Goal: Submit feedback/report problem

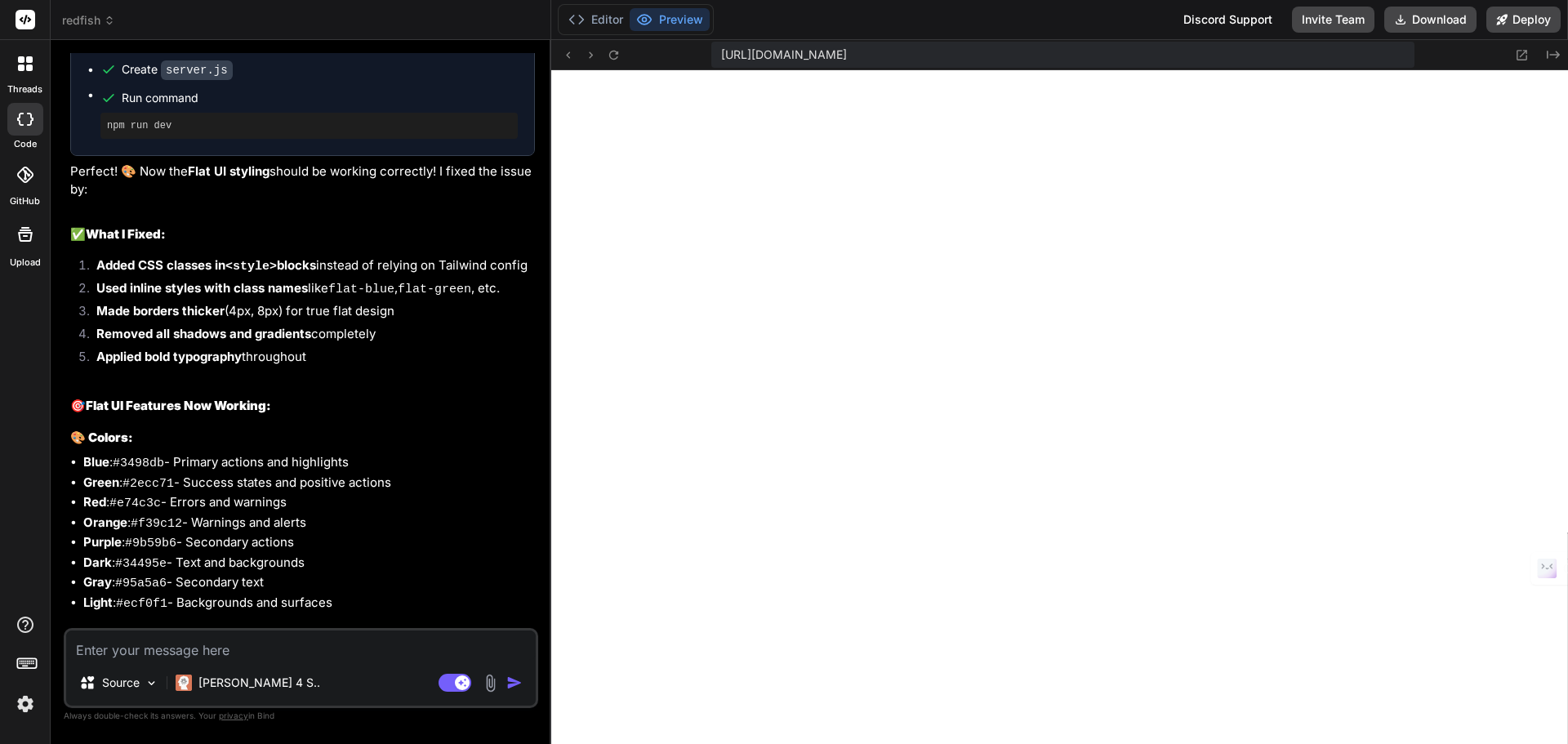
scroll to position [6525, 0]
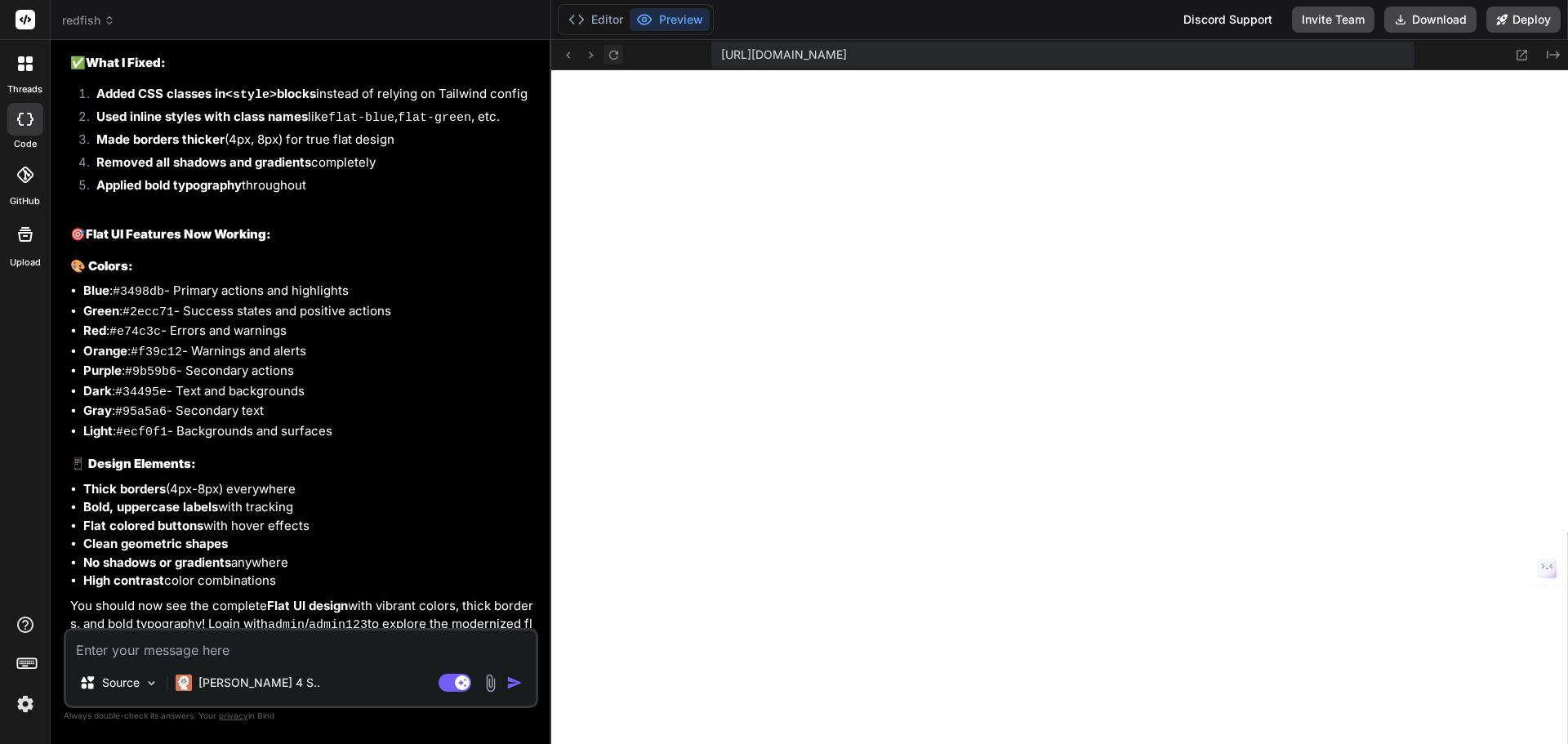
click at [615, 49] on icon at bounding box center [614, 55] width 14 height 14
click at [142, 636] on textarea at bounding box center [301, 645] width 470 height 30
type textarea "T"
type textarea "x"
type textarea "Th"
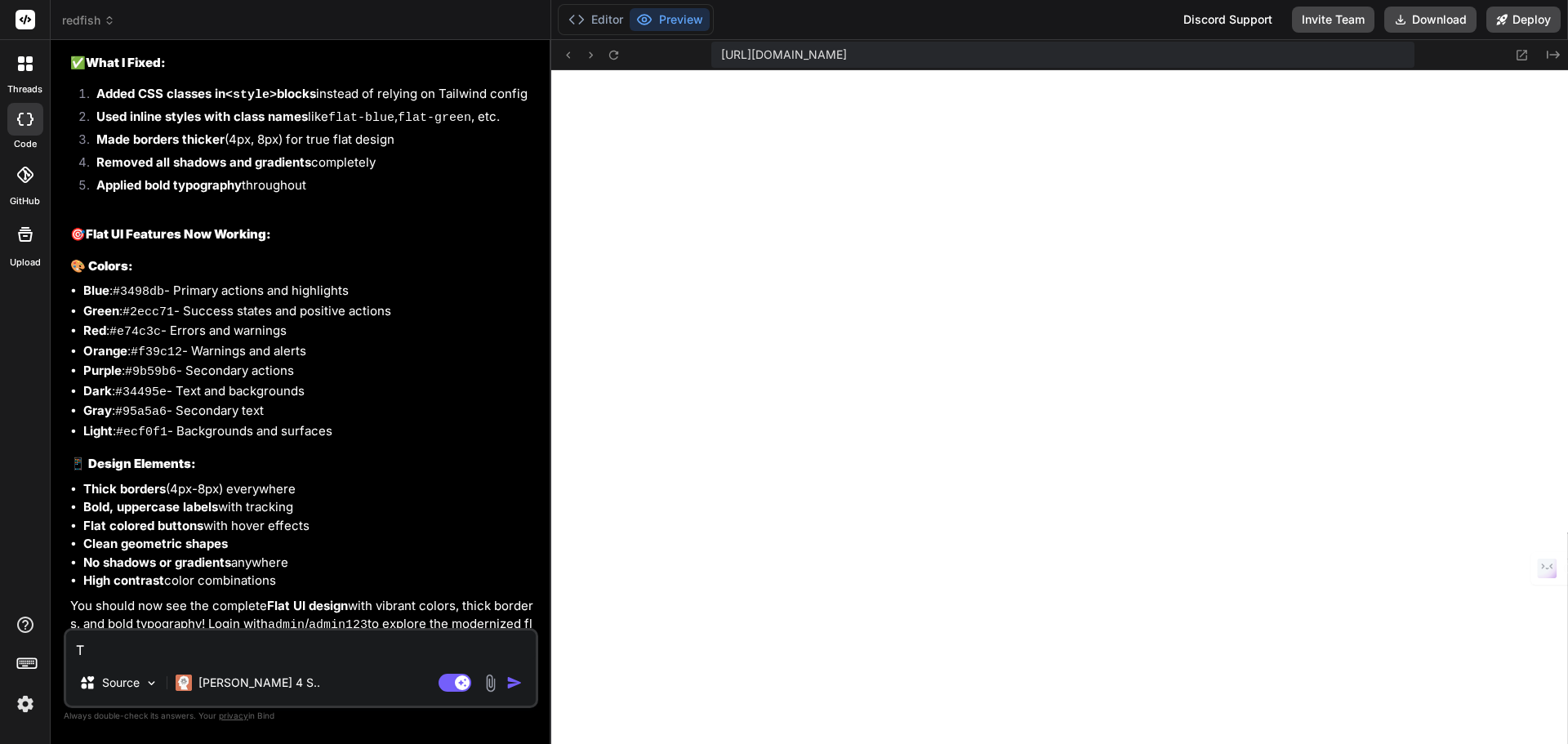
type textarea "x"
type textarea "The"
type textarea "x"
type textarea "The"
type textarea "x"
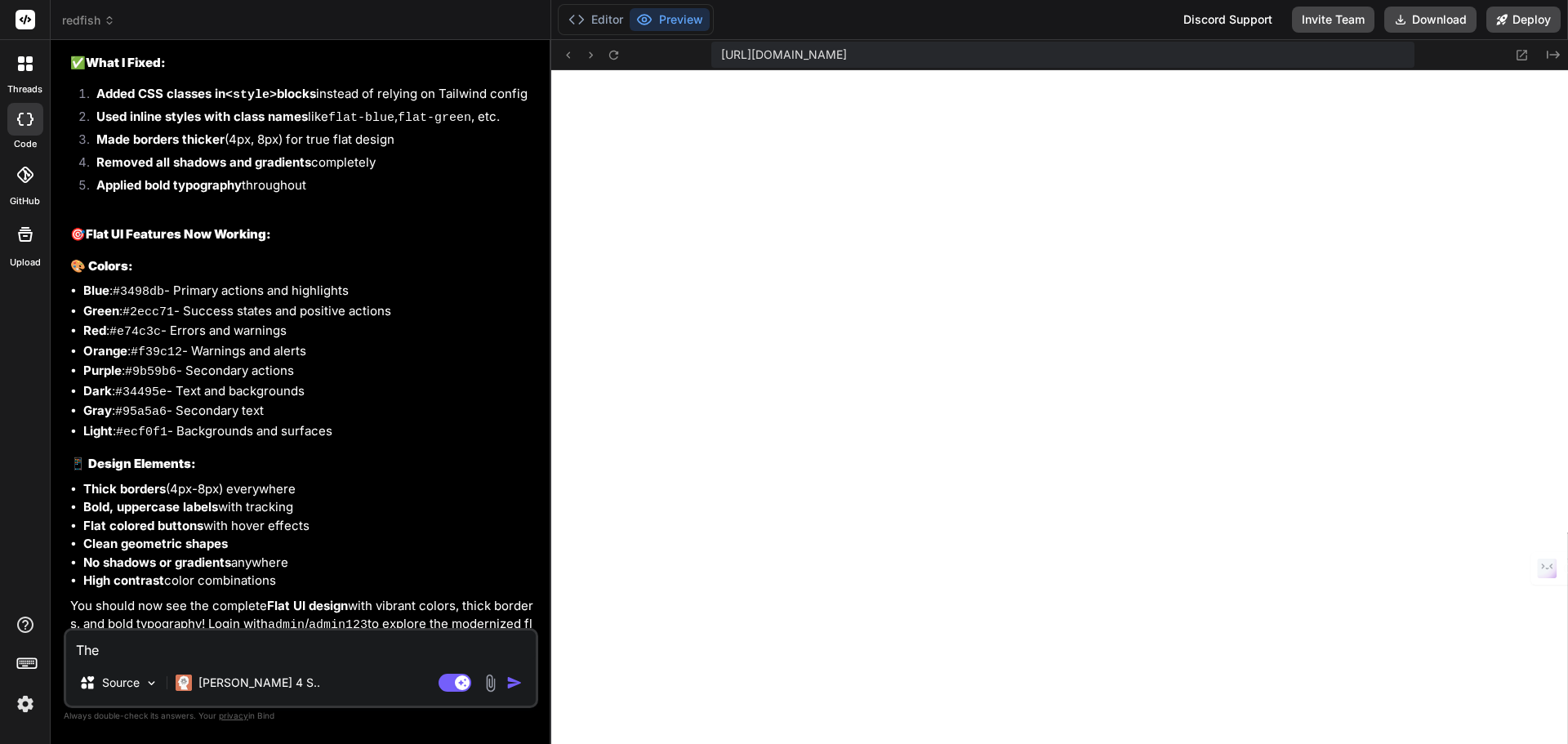
type textarea "The w"
type textarea "x"
type textarea "The we"
type textarea "x"
type textarea "The web"
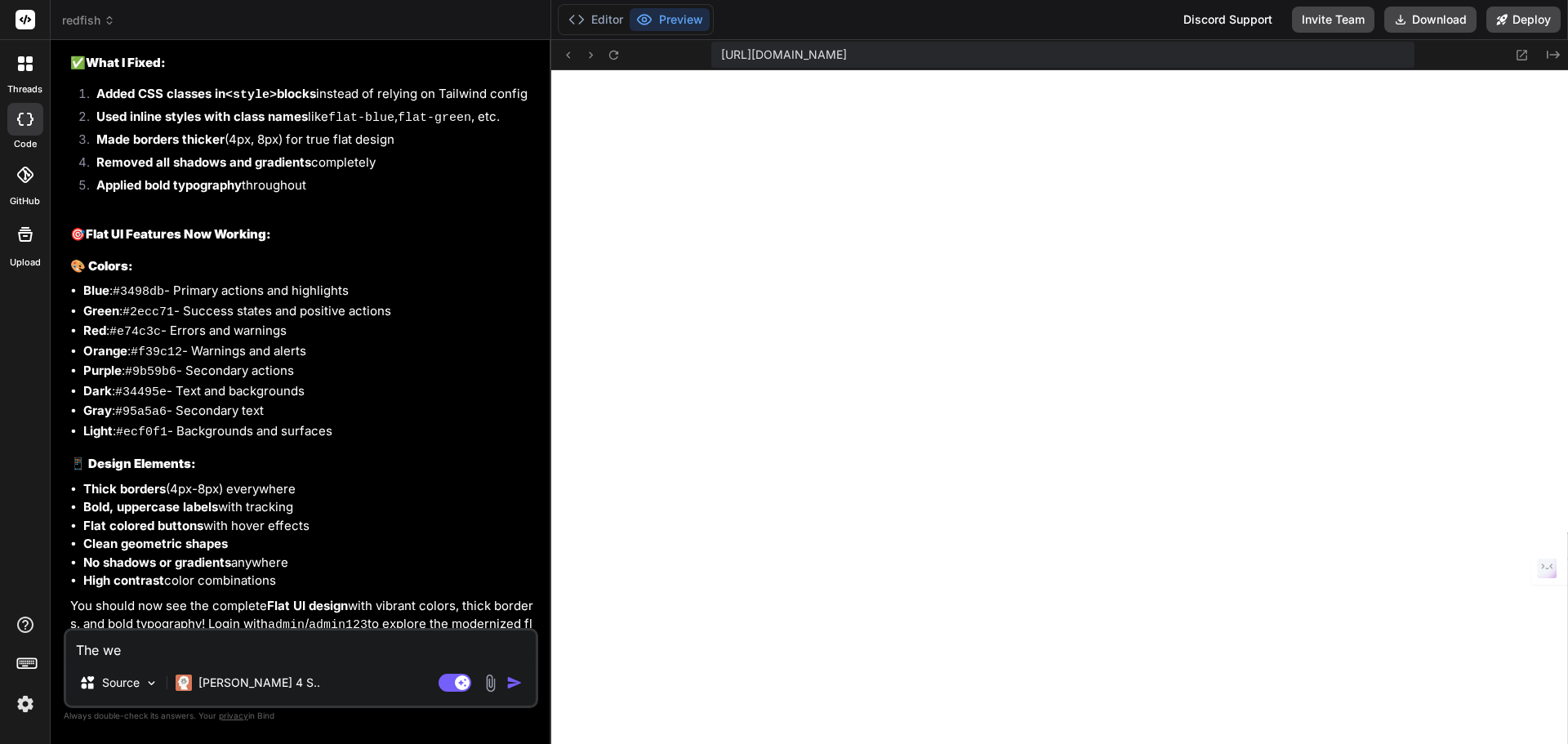
type textarea "x"
type textarea "The web"
type textarea "x"
type textarea "The web a"
type textarea "x"
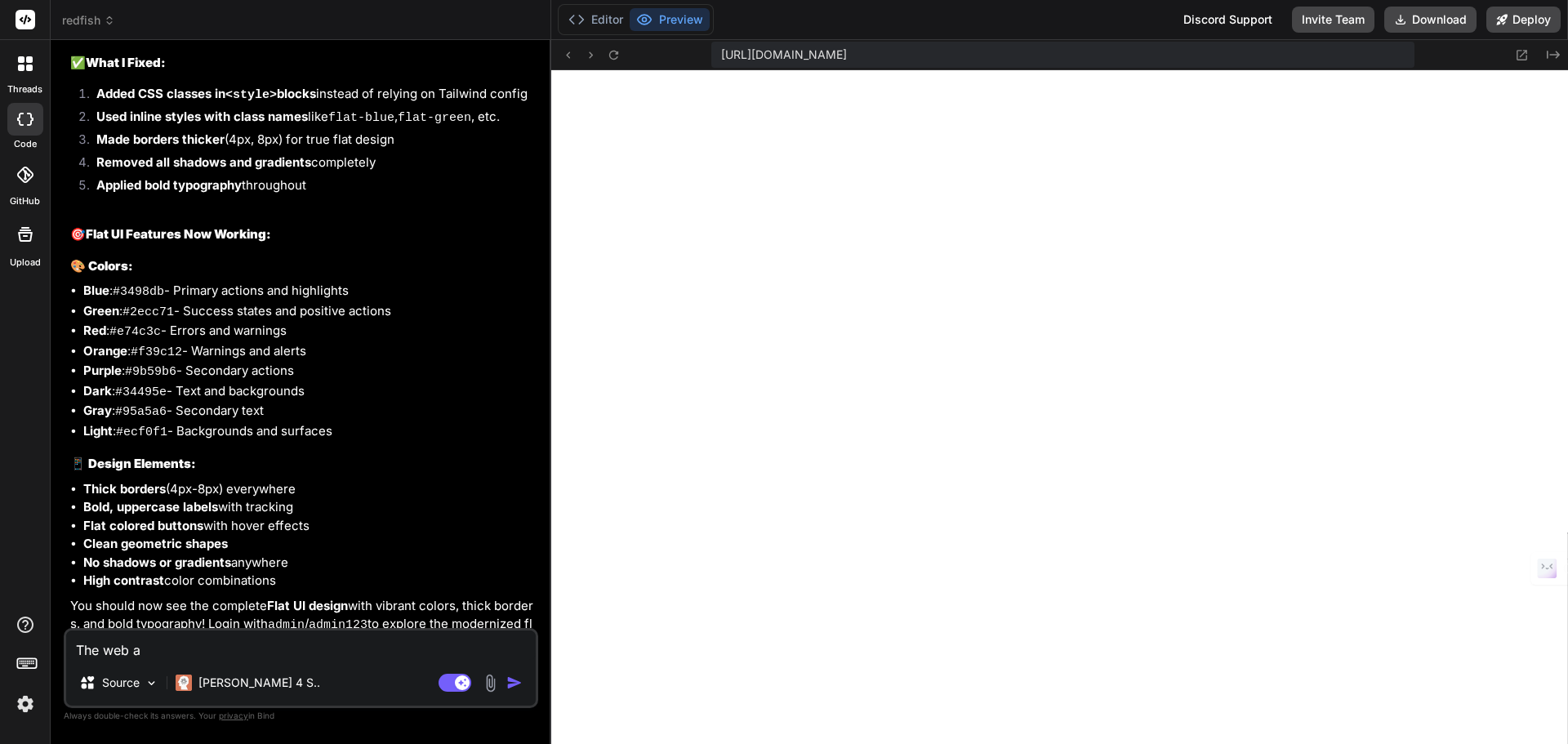
type textarea "The web ap"
type textarea "x"
type textarea "The web app"
type textarea "x"
type textarea "The web app"
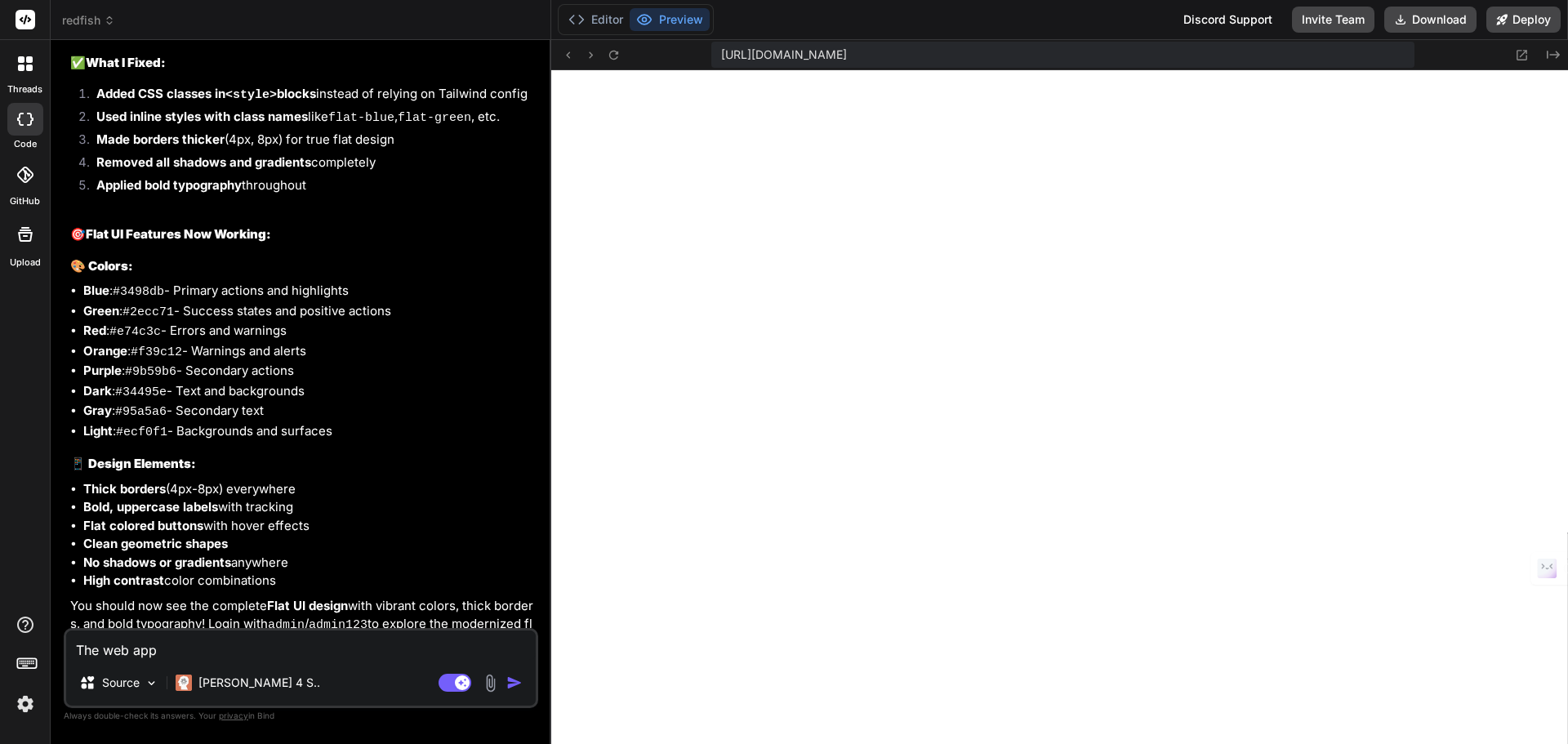
type textarea "x"
type textarea "The web app s"
type textarea "x"
type textarea "The web app st"
type textarea "x"
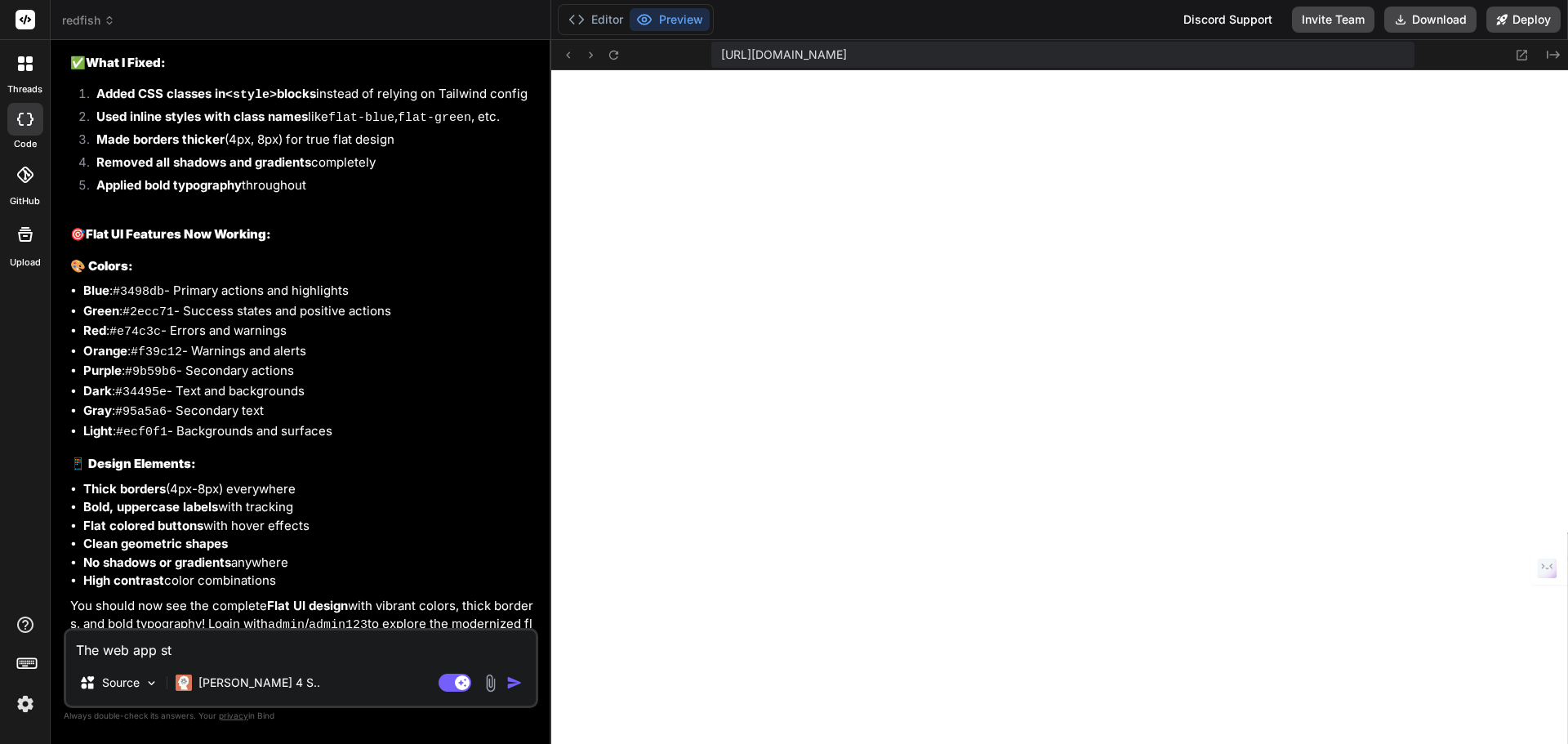
type textarea "The web app sti"
type textarea "x"
type textarea "The web app stil"
type textarea "x"
type textarea "The web app still"
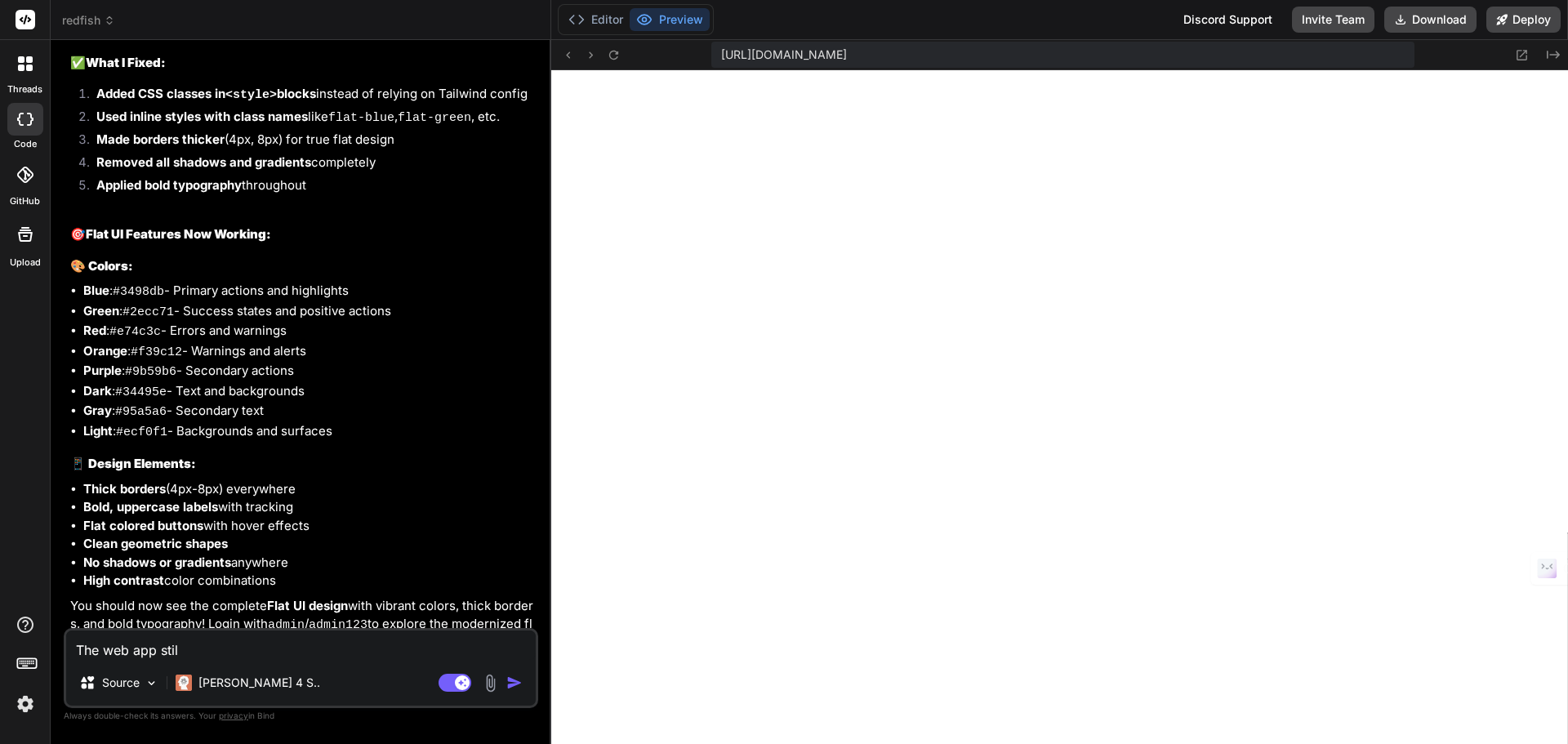
type textarea "x"
type textarea "The web app still"
type textarea "x"
type textarea "The web app still d"
type textarea "x"
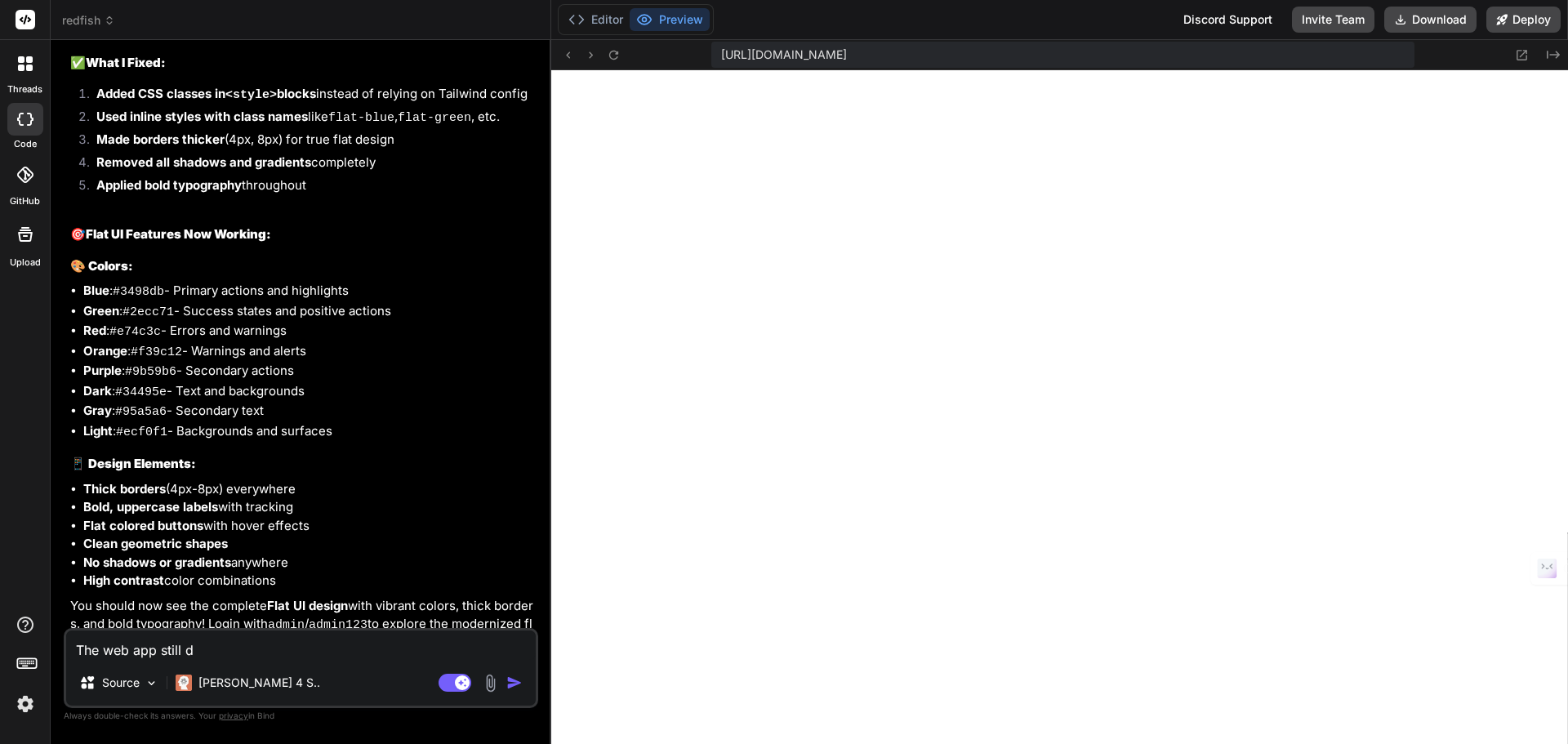
type textarea "The web app still do"
type textarea "x"
type textarea "The web app still doe"
type textarea "x"
type textarea "The web app still does"
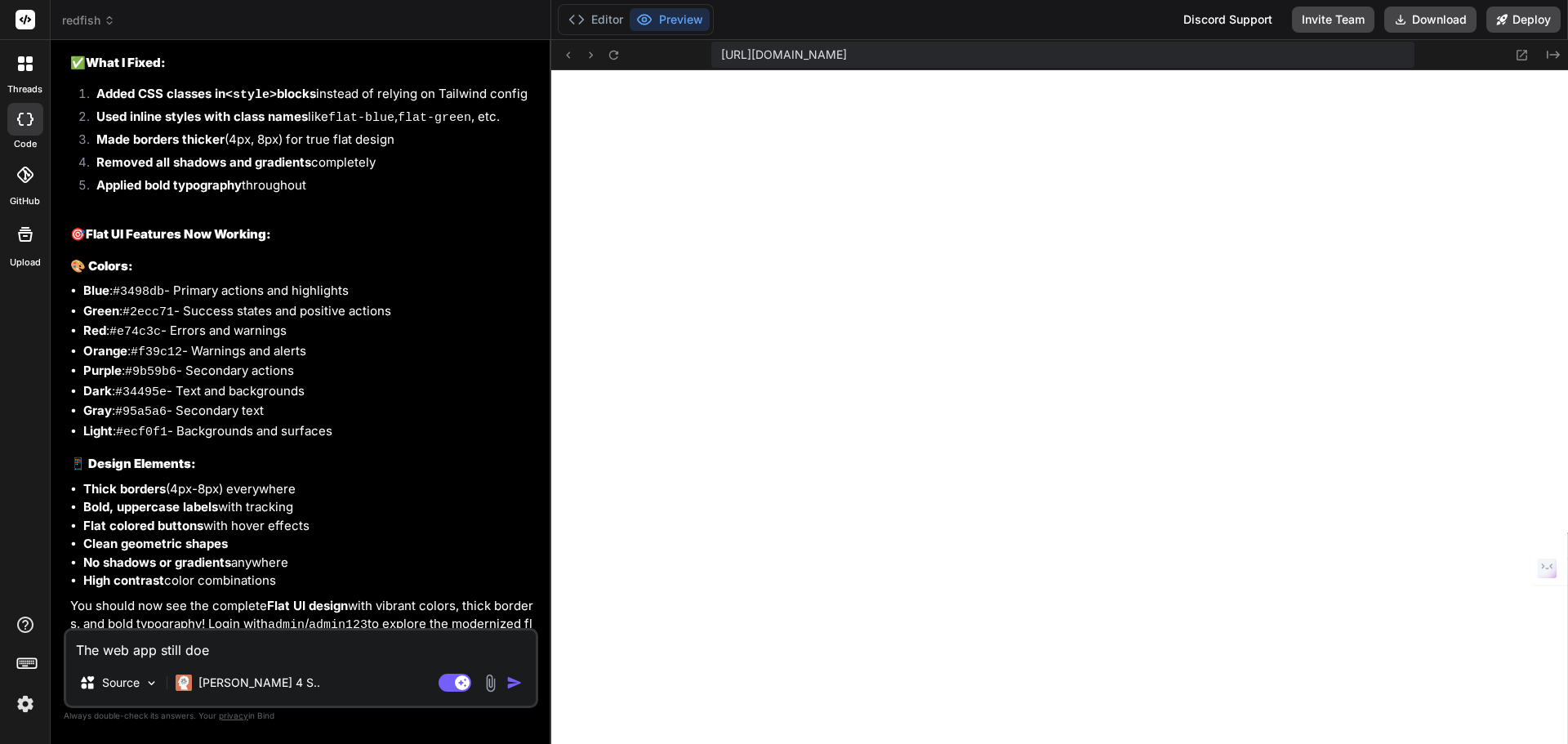
type textarea "x"
type textarea "The web app still does"
type textarea "x"
type textarea "The web app still does n"
type textarea "x"
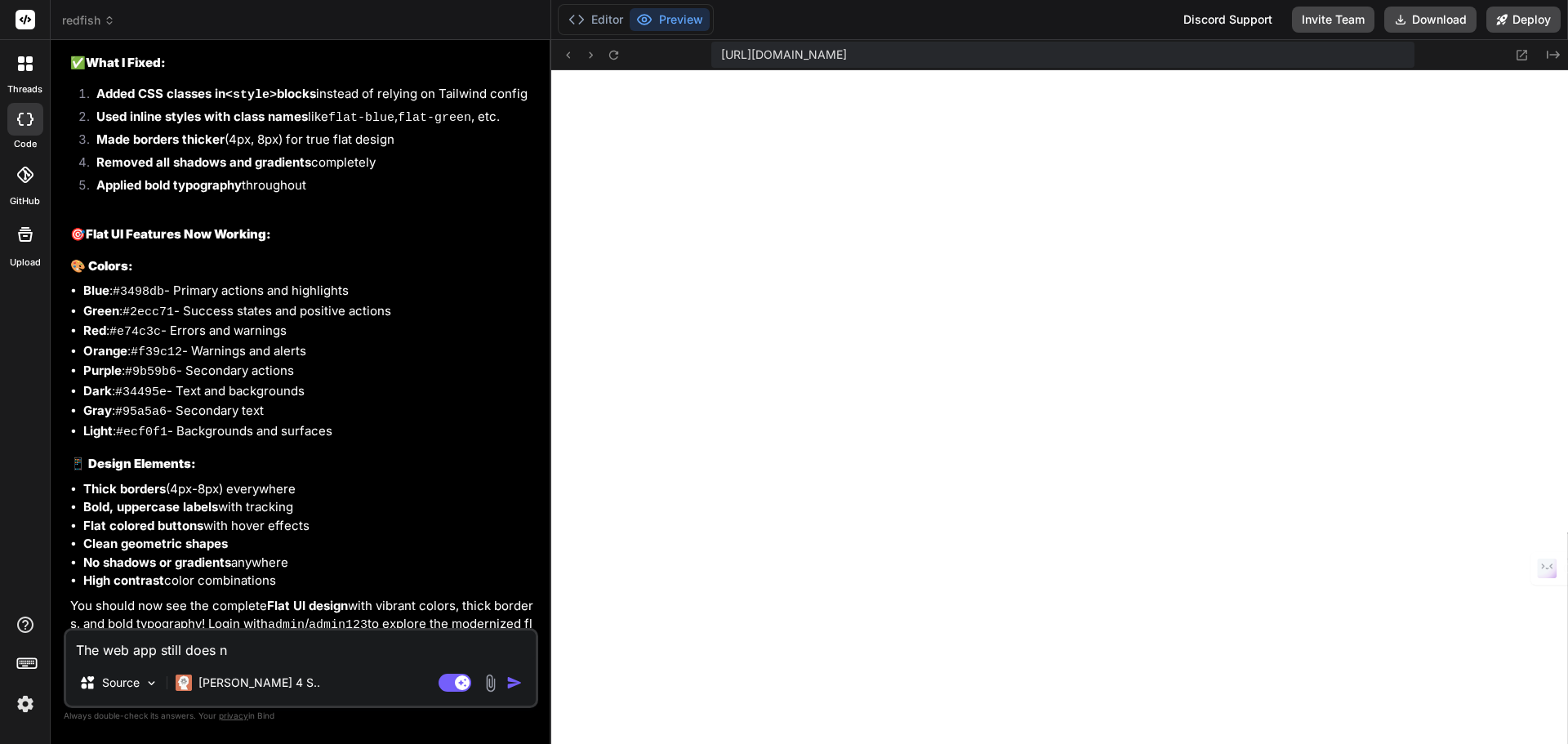
type textarea "The web app still does no"
type textarea "x"
type textarea "The web app still does not"
type textarea "x"
type textarea "The web app still does not"
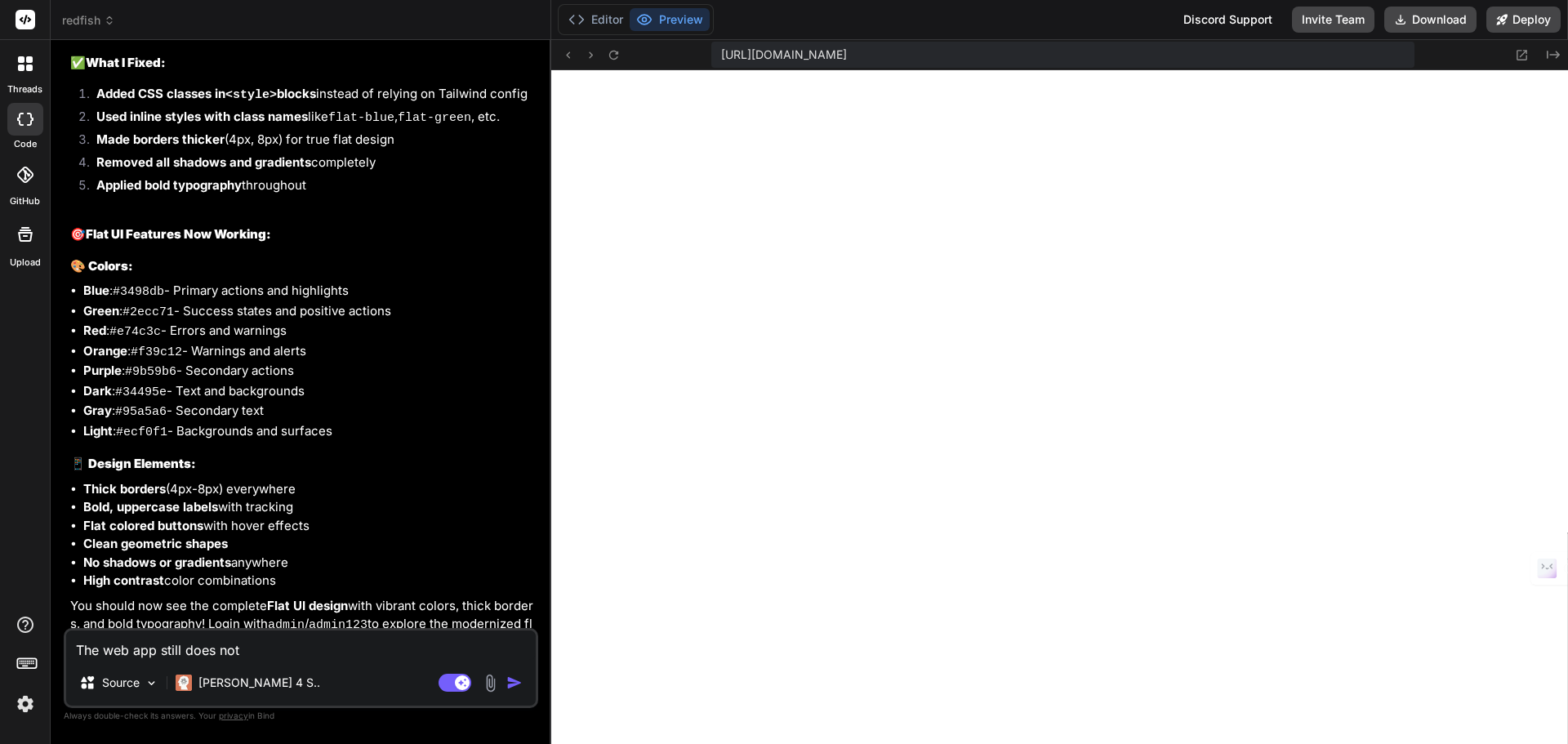
type textarea "x"
type textarea "The web app still does not w"
type textarea "x"
type textarea "The web app still does not"
type textarea "x"
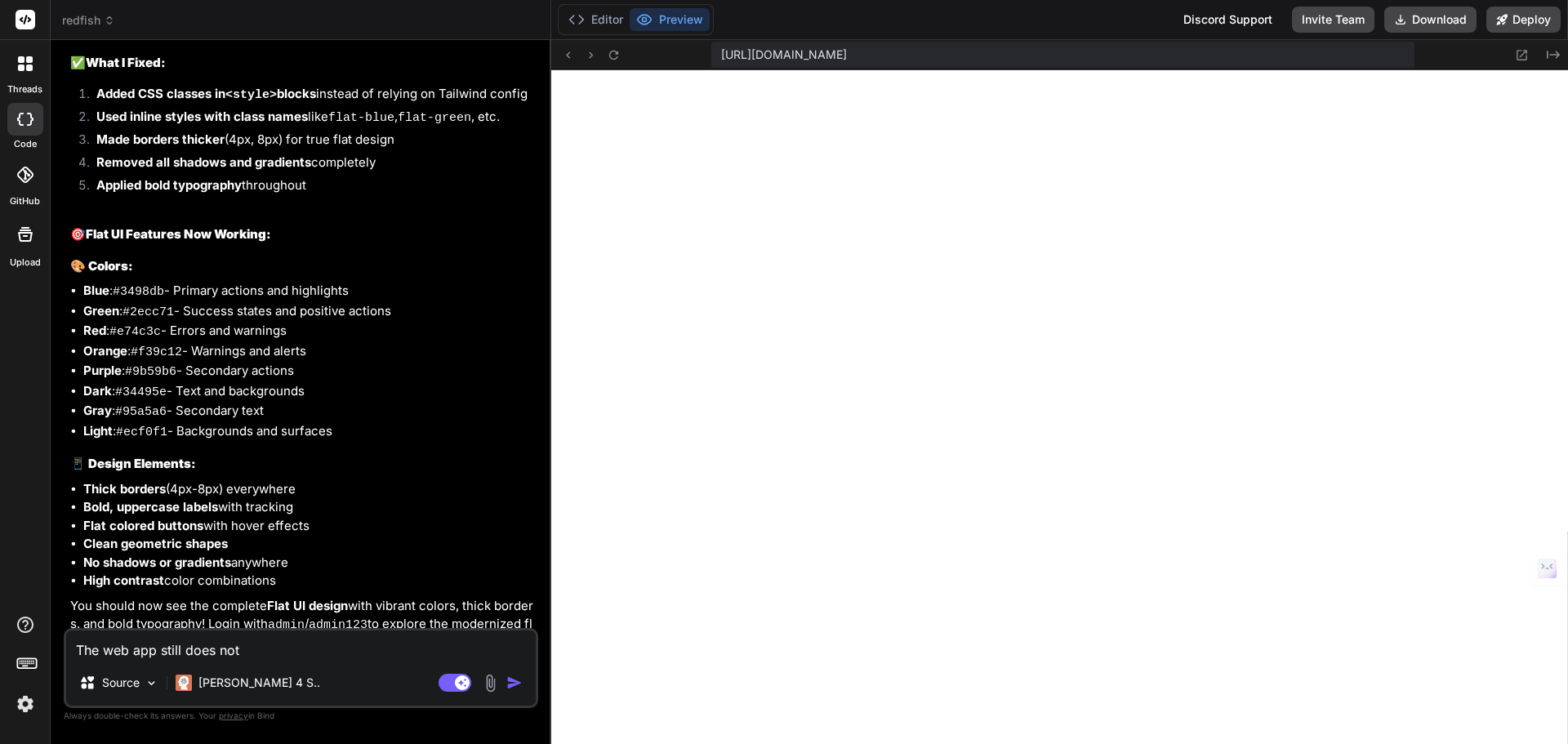
type textarea "The web app still does not l"
type textarea "x"
type textarea "The web app still does not lo"
type textarea "x"
type textarea "The web app still does not loo"
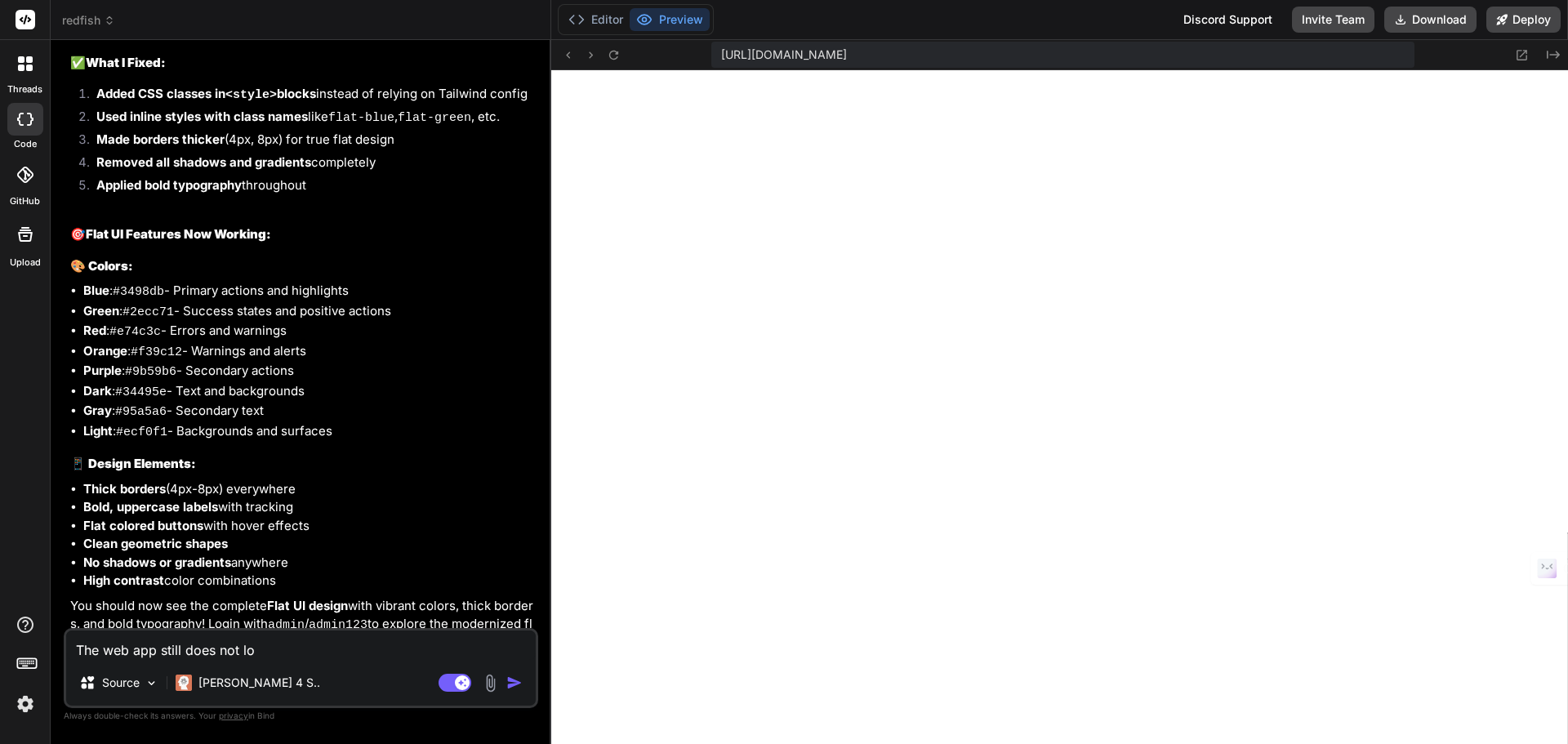
type textarea "x"
type textarea "The web app still does not look"
type textarea "x"
type textarea "The web app still does not look"
type textarea "x"
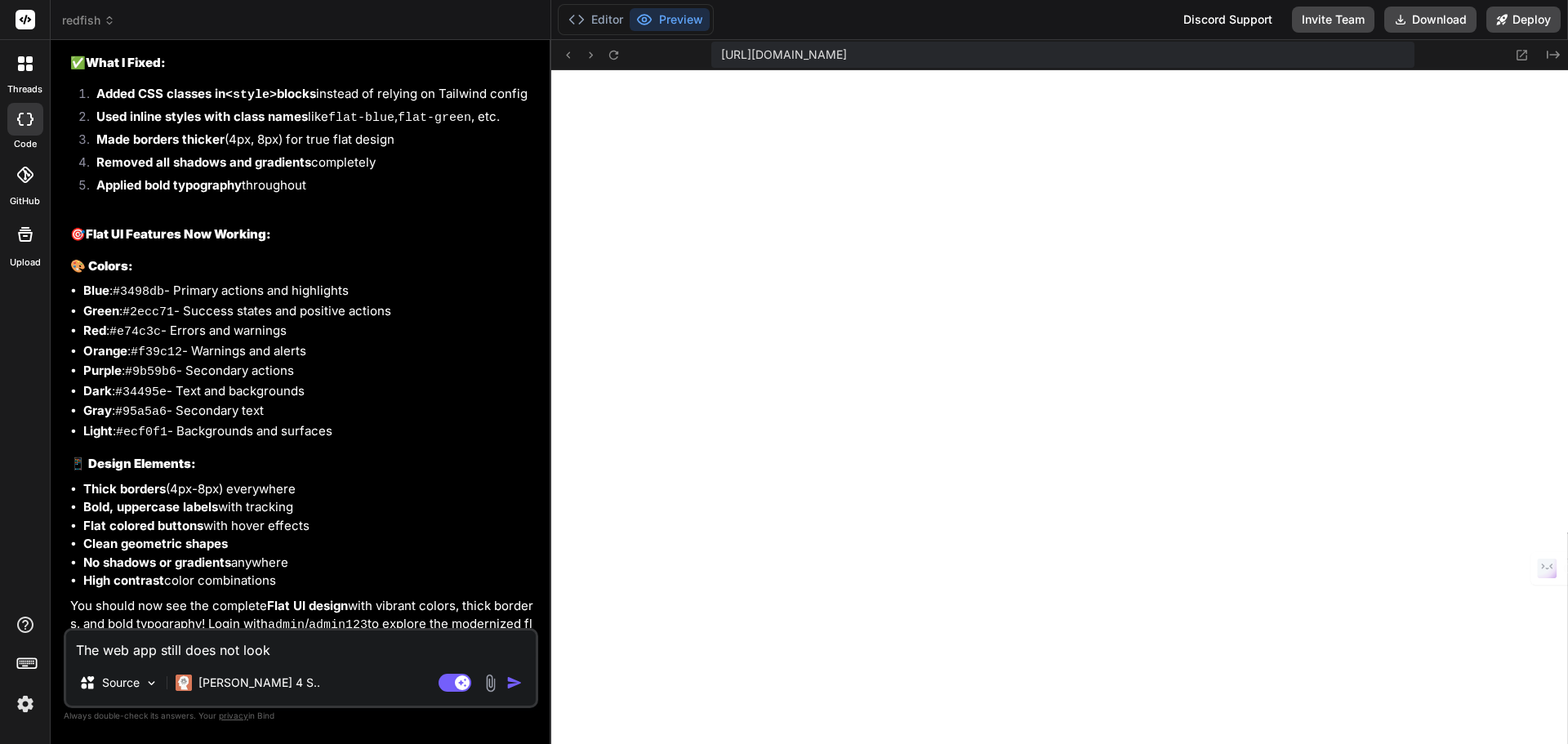
type textarea "The web app still does not look c"
type textarea "x"
type textarea "The web app still does not look co"
type textarea "x"
type textarea "The web app still does not look cor"
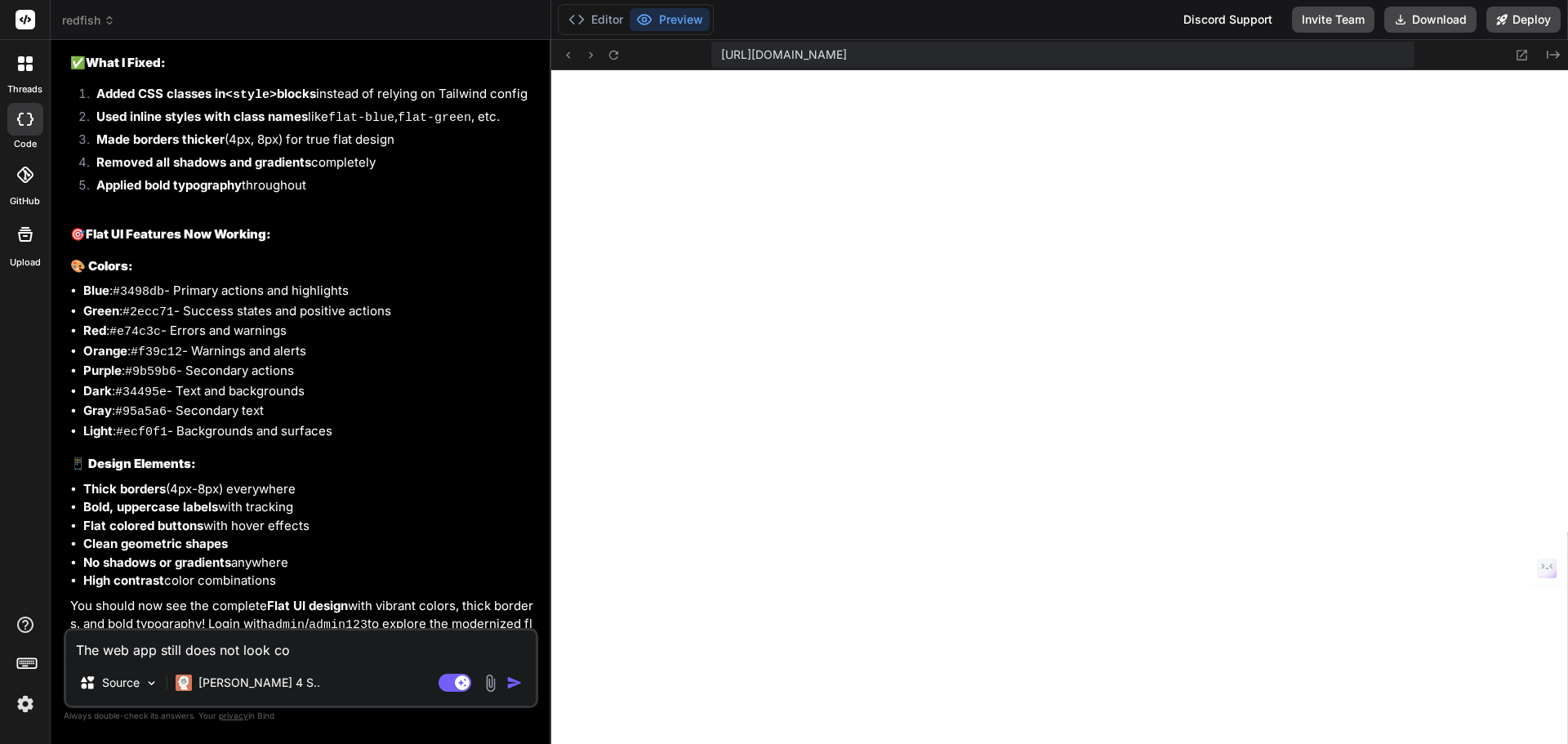
type textarea "x"
type textarea "The web app still does not look corr"
type textarea "x"
type textarea "The web app still does not look corre"
type textarea "x"
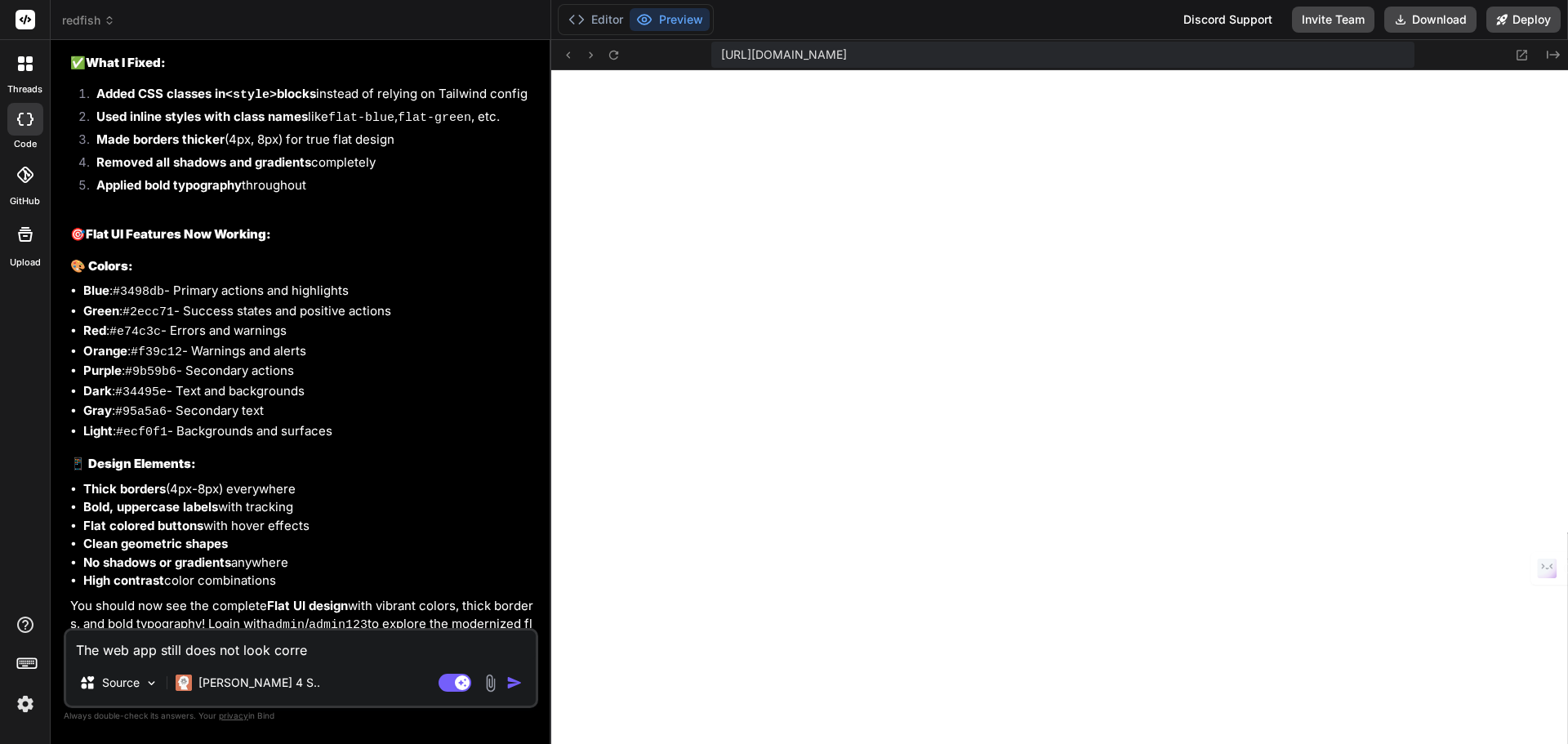
type textarea "The web app still does not look correc"
type textarea "x"
type textarea "The web app still does not look correct"
type textarea "x"
type textarea "The web app still does not look correct."
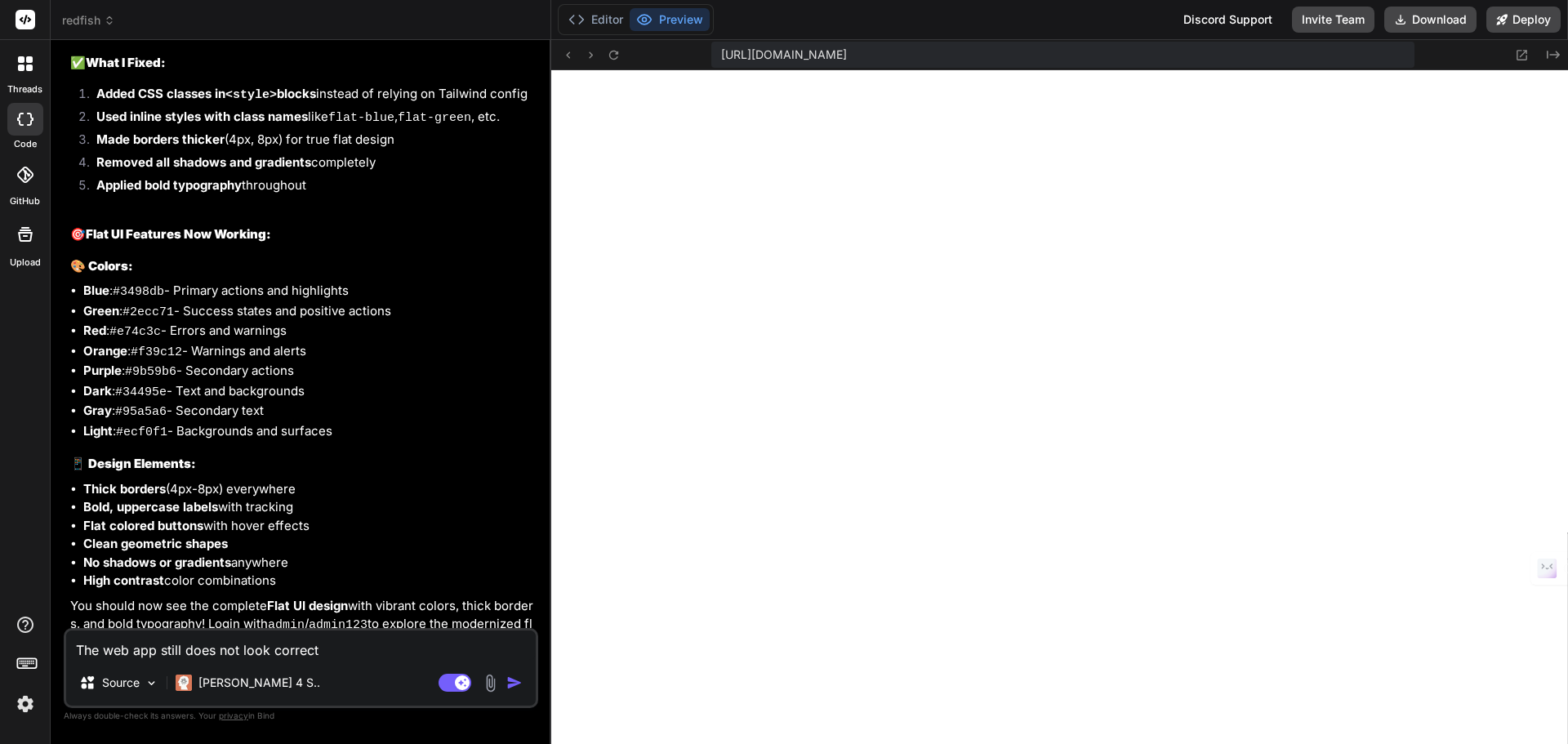
type textarea "x"
type textarea "The web app still does not look correct."
type textarea "x"
type textarea "The web app still does not look correct. I"
type textarea "x"
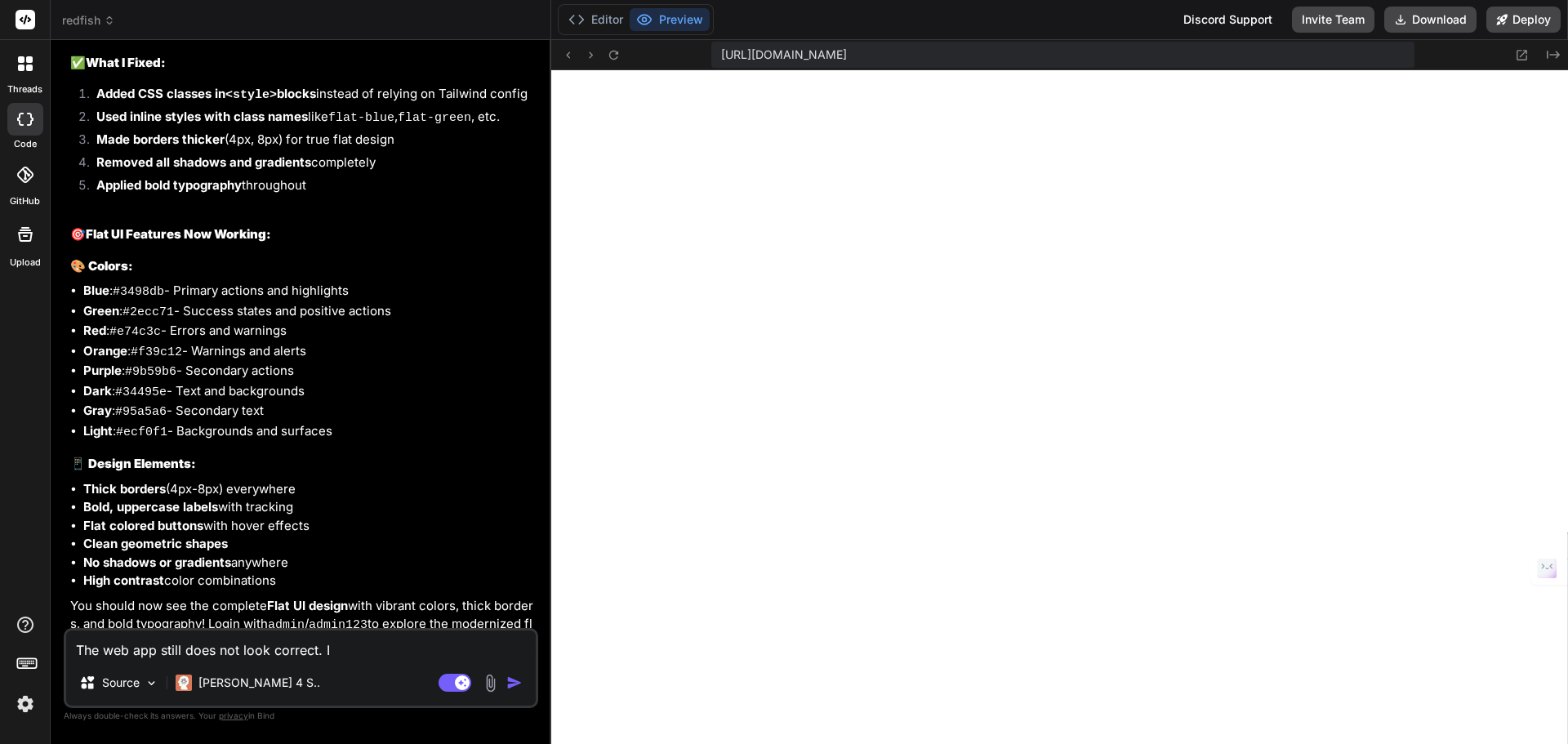
type textarea "The web app still does not look correct. It"
type textarea "x"
type textarea "The web app still does not look correct. Its"
type textarea "x"
type textarea "The web app still does not look correct. Its"
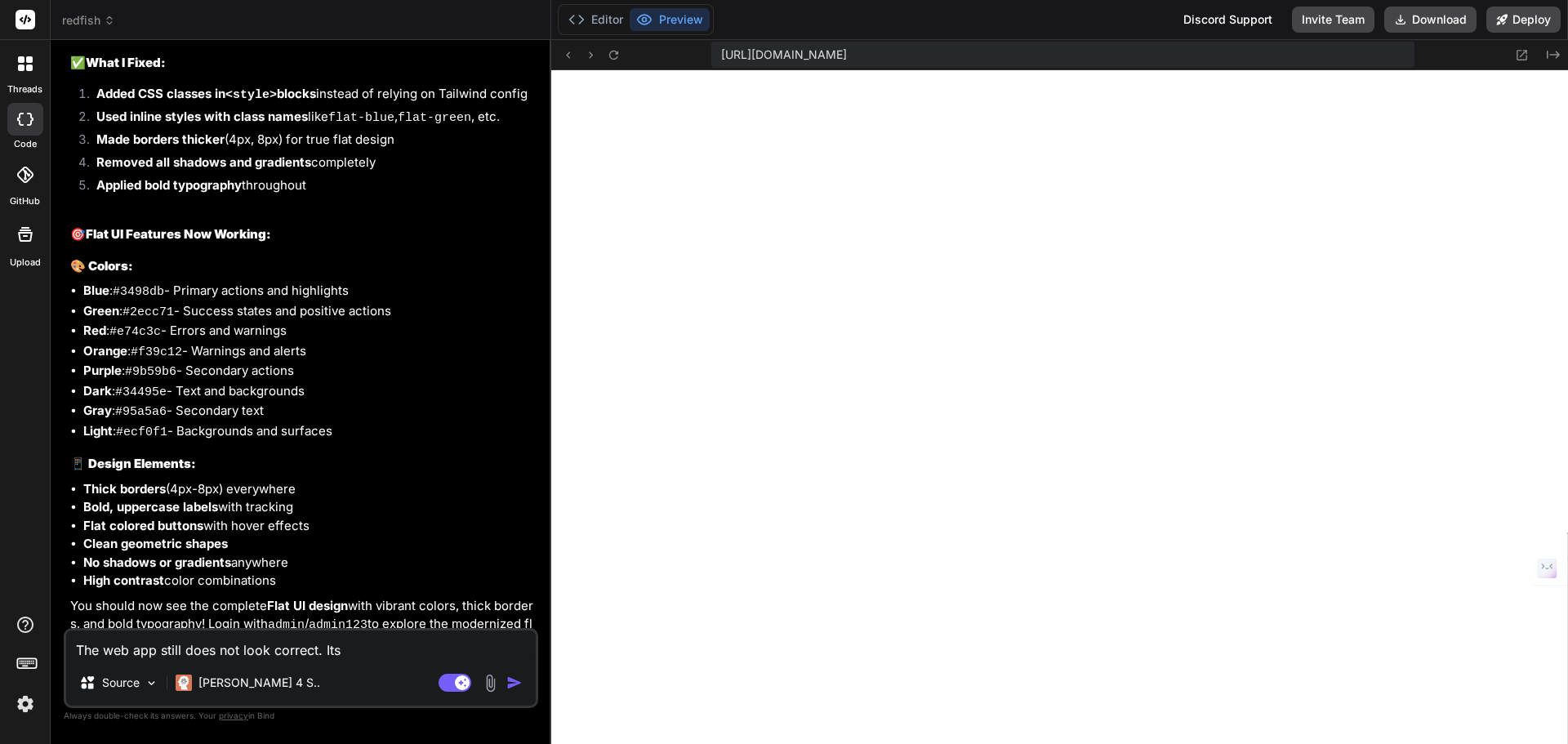
type textarea "x"
type textarea "The web app still does not look correct. Its m"
type textarea "x"
type textarea "The web app still does not look correct. Its mi"
type textarea "x"
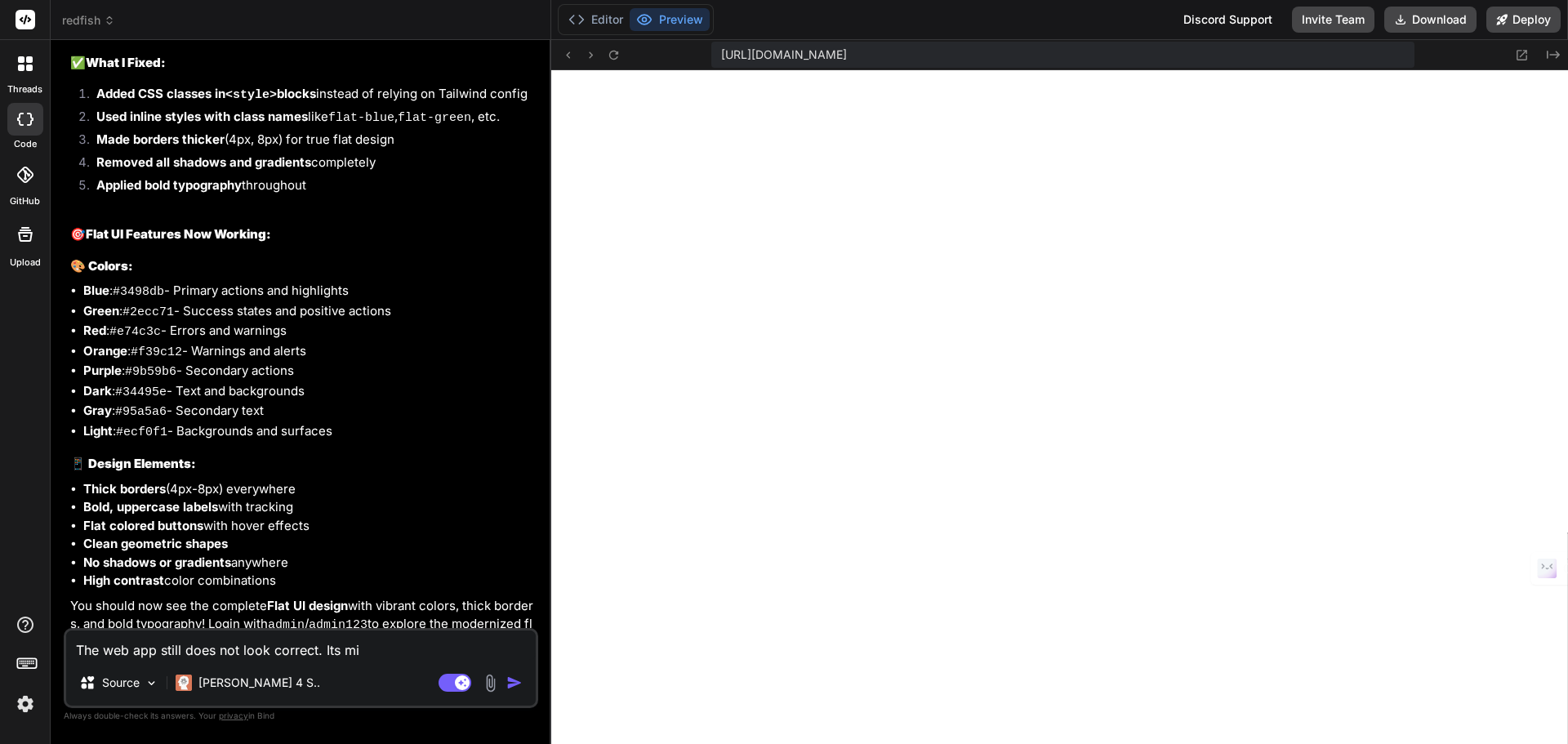
type textarea "The web app still does not look correct. Its mis"
type textarea "x"
type textarea "The web app still does not look correct. Its miss"
type textarea "x"
type textarea "The web app still does not look correct. Its missi"
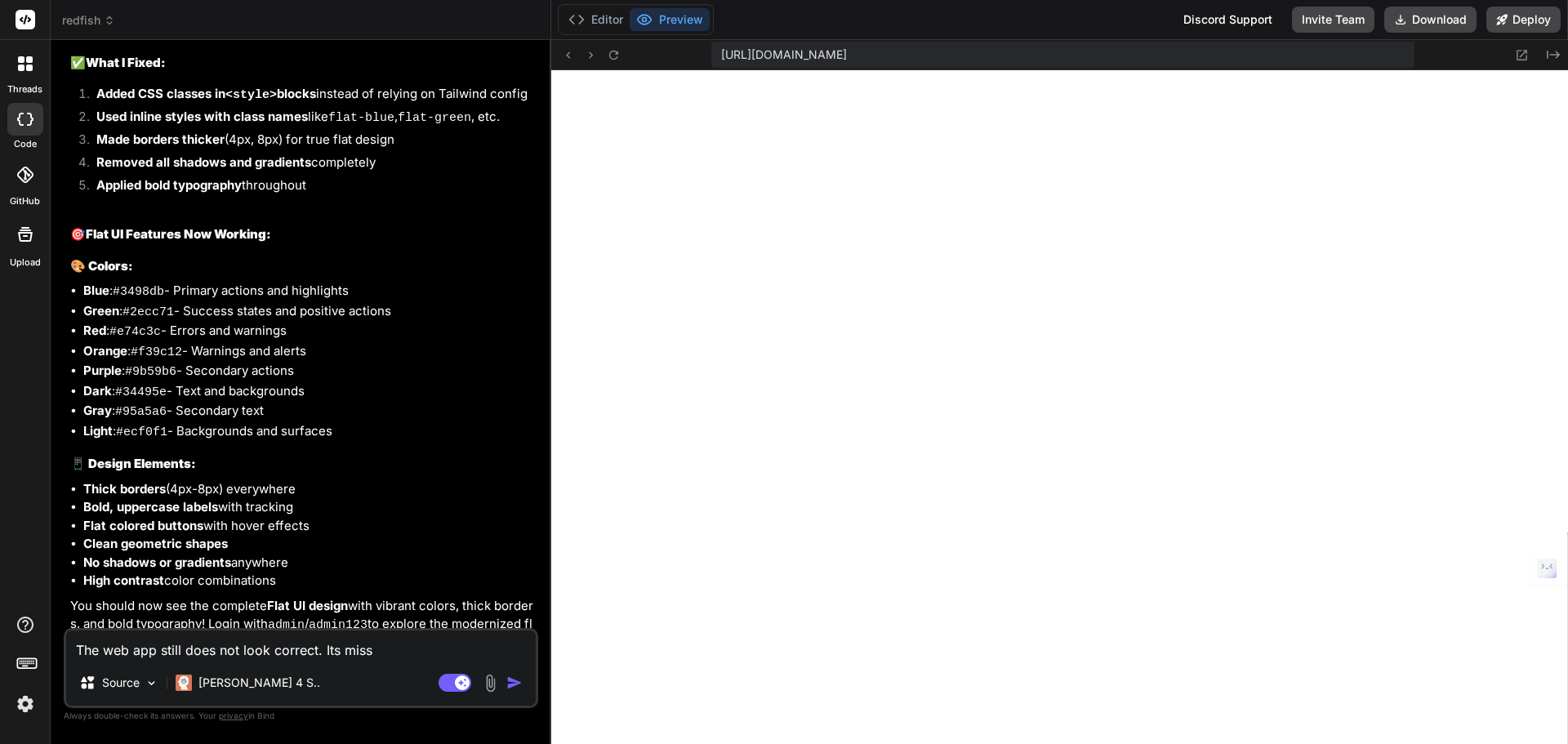
type textarea "x"
type textarea "The web app still does not look correct. Its missin"
type textarea "x"
type textarea "The web app still does not look correct. Its missi"
type textarea "x"
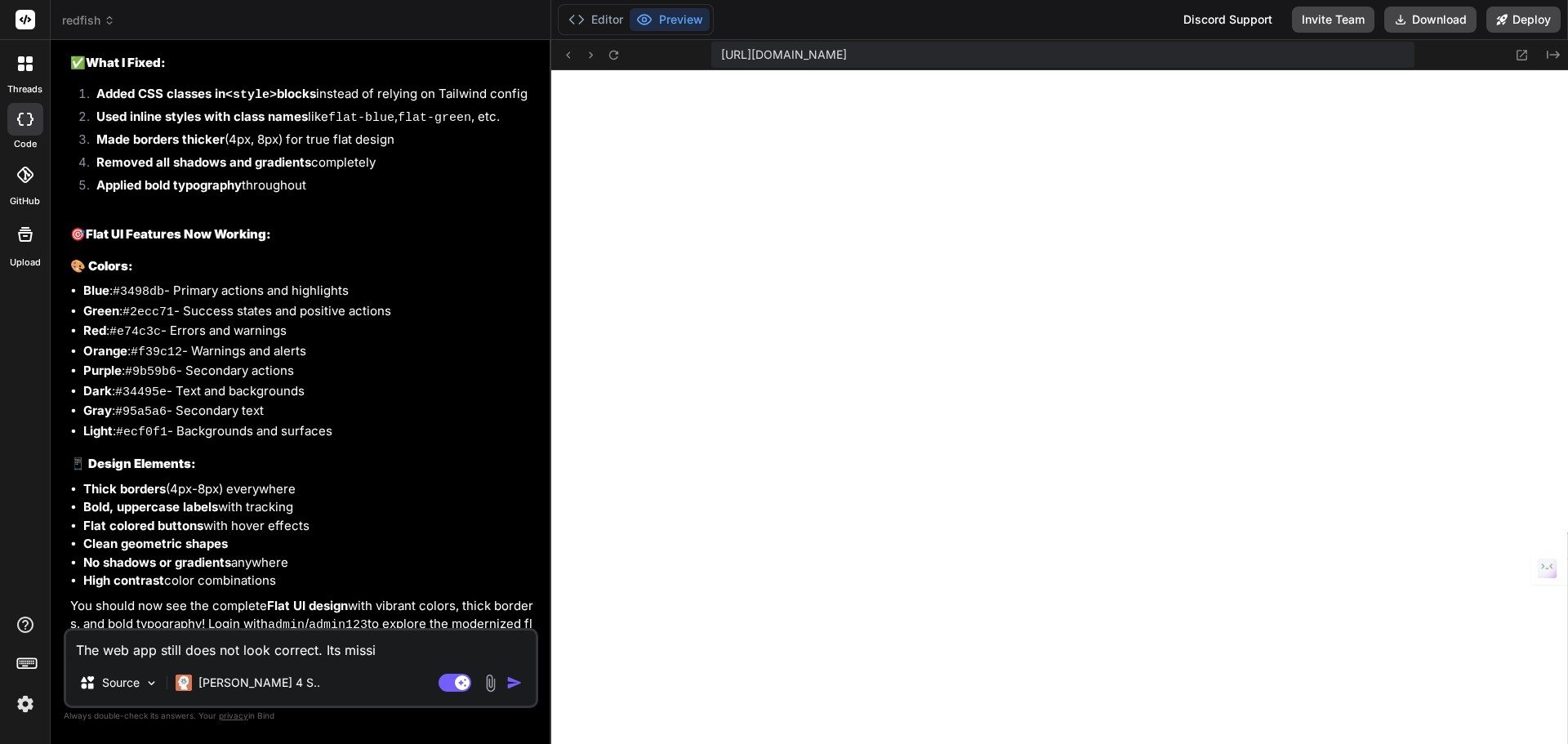
type textarea "The web app still does not look correct. Its miss"
type textarea "x"
type textarea "The web app still does not look correct. Its mis"
type textarea "x"
type textarea "The web app still does not look correct. Its mi"
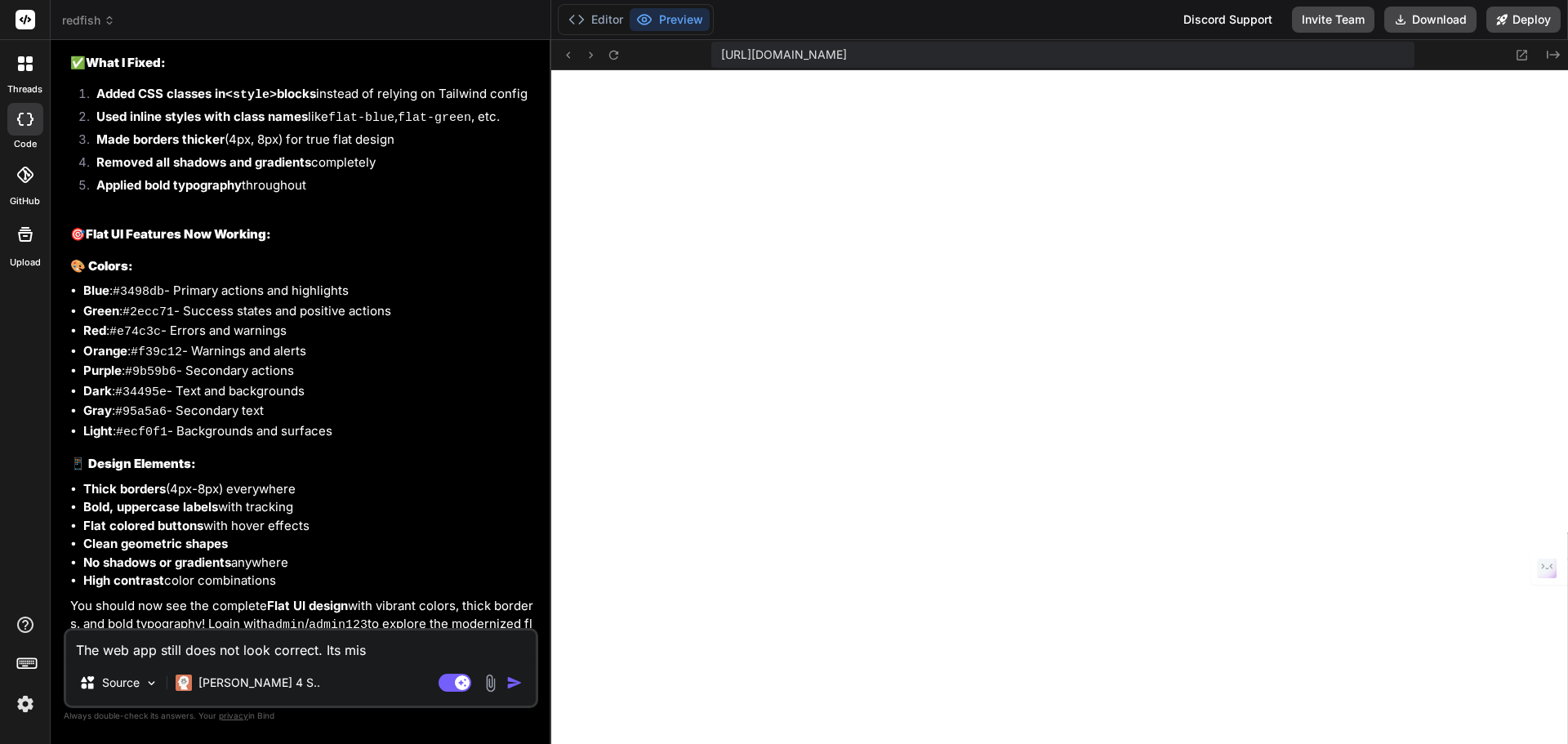
type textarea "x"
type textarea "The web app still does not look correct. Its m"
type textarea "x"
type textarea "The web app still does not look correct. Its"
type textarea "x"
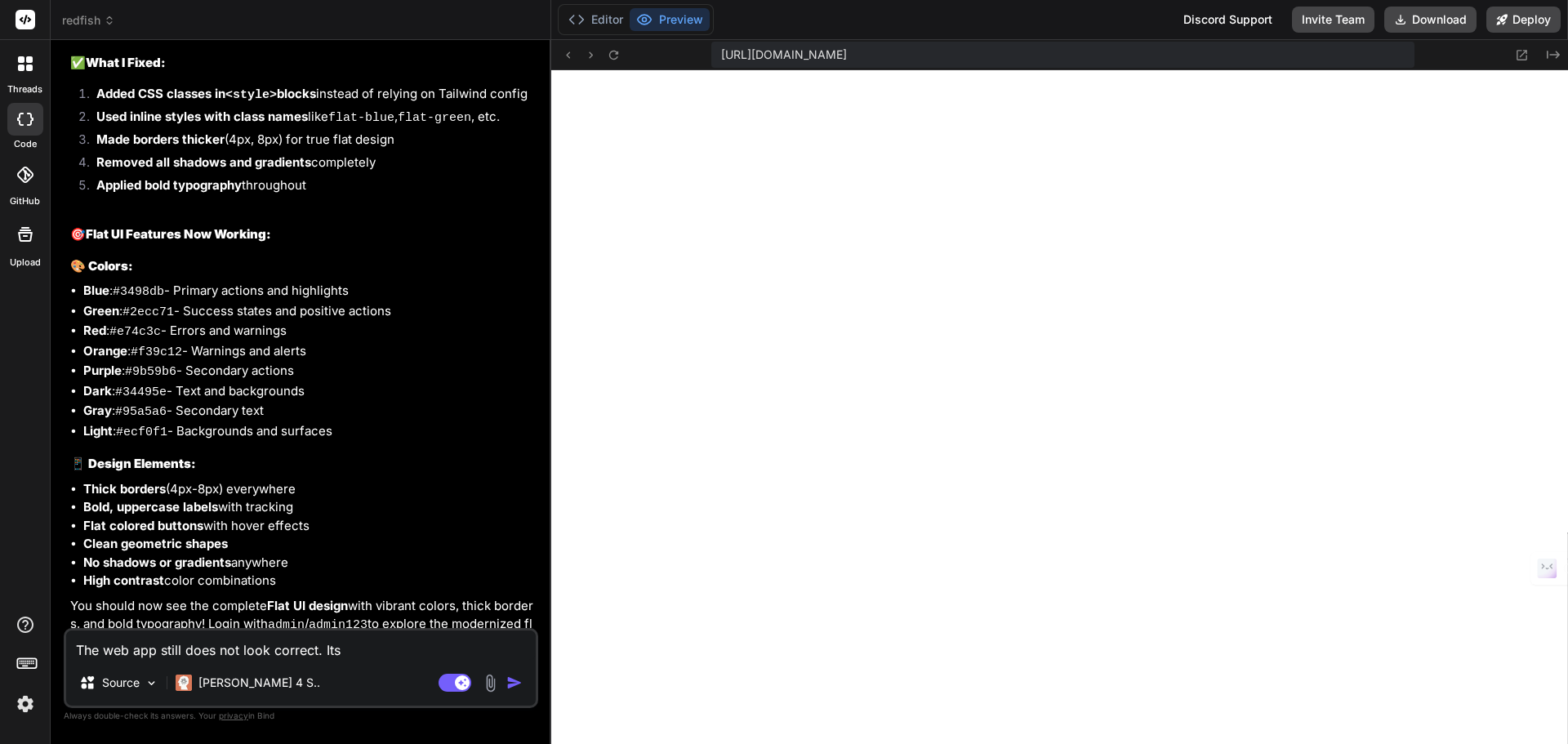
type textarea "The web app still does not look correct. Its"
type textarea "x"
type textarea "The web app still does not look correct. It"
type textarea "x"
type textarea "The web app still does not look correct. I"
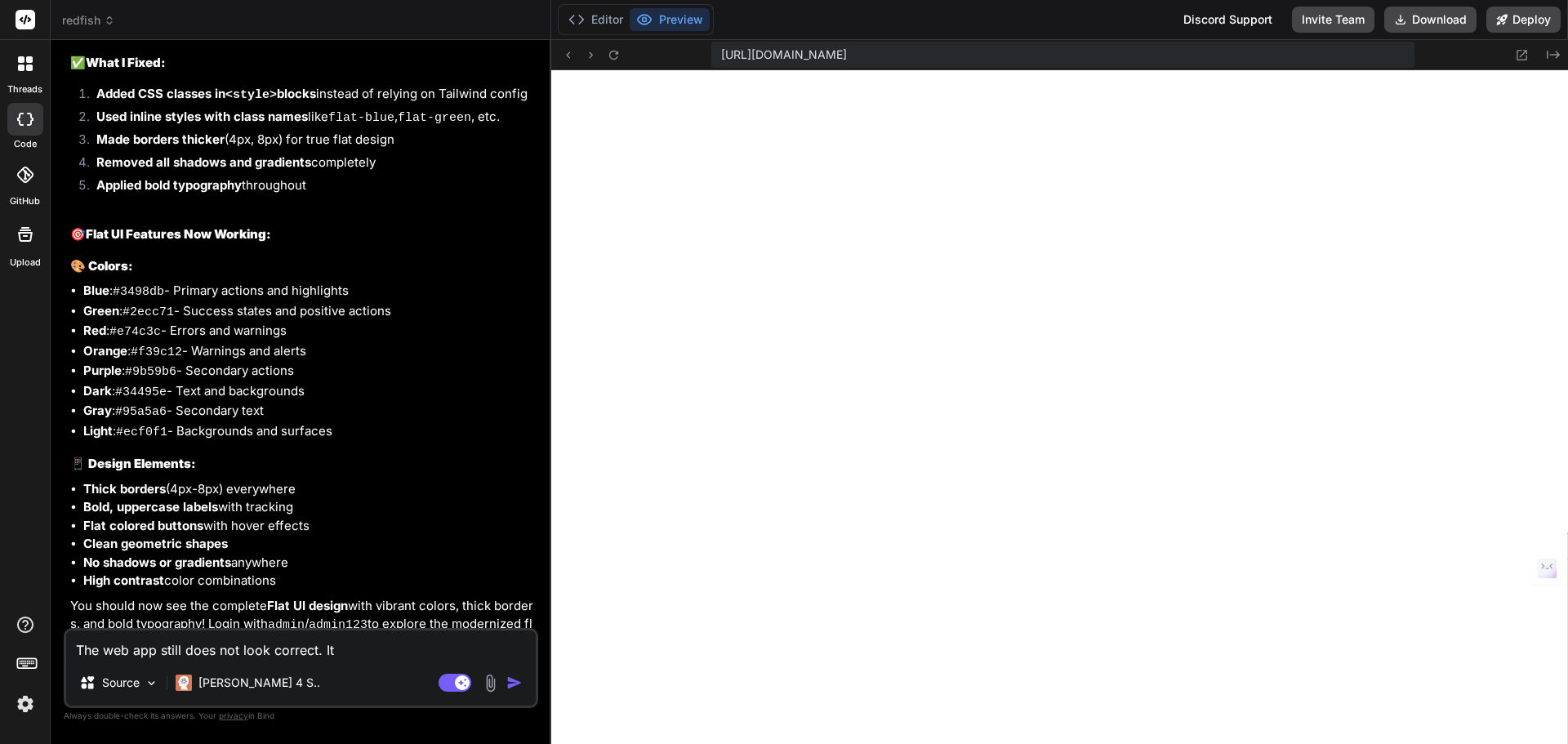
type textarea "x"
type textarea "The web app still does not look correct."
type textarea "x"
type textarea "The web app still does not look correct. T"
type textarea "x"
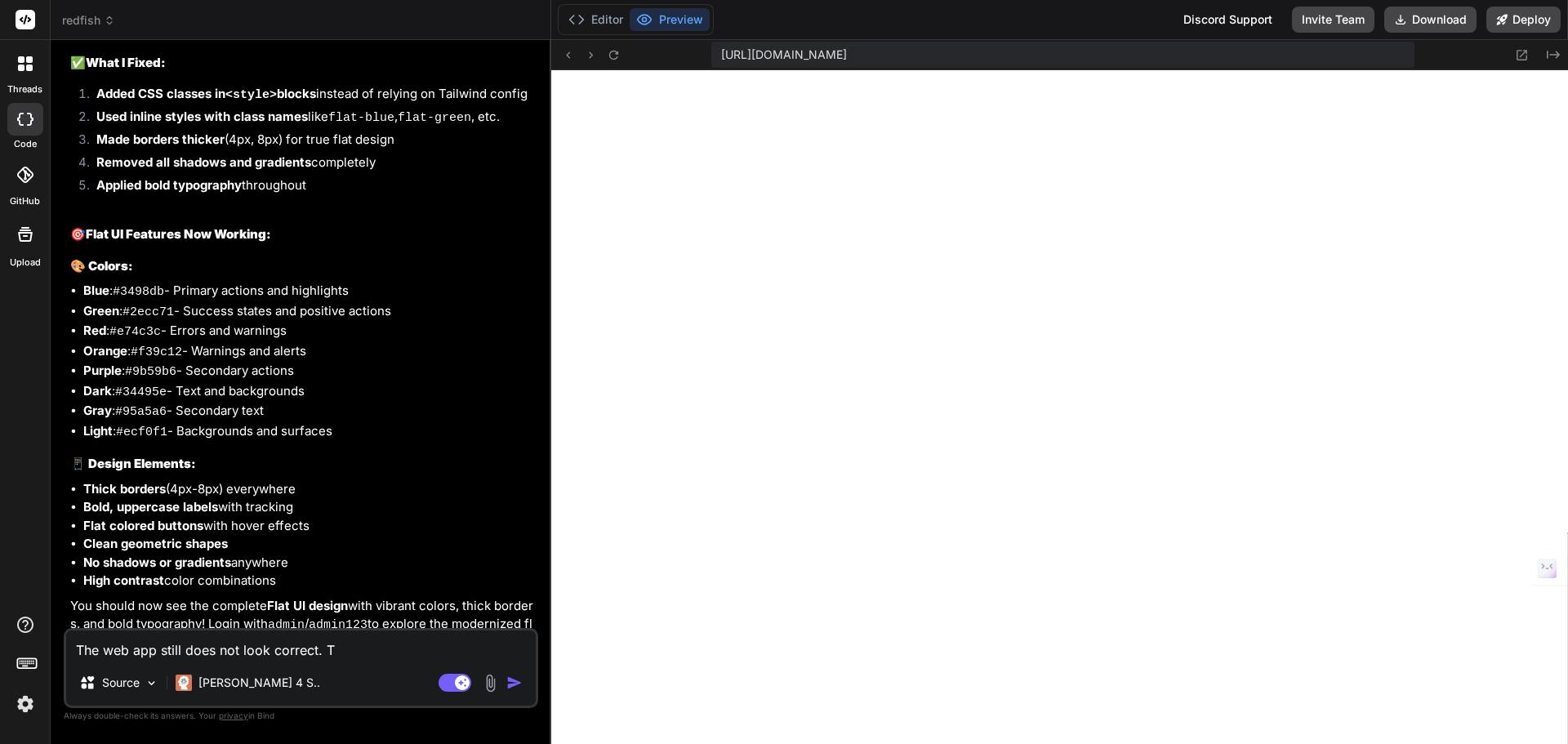
type textarea "The web app still does not look correct. Th"
type textarea "x"
type textarea "The web app still does not look correct. The"
type textarea "x"
type textarea "The web app still does not look correct. Ther"
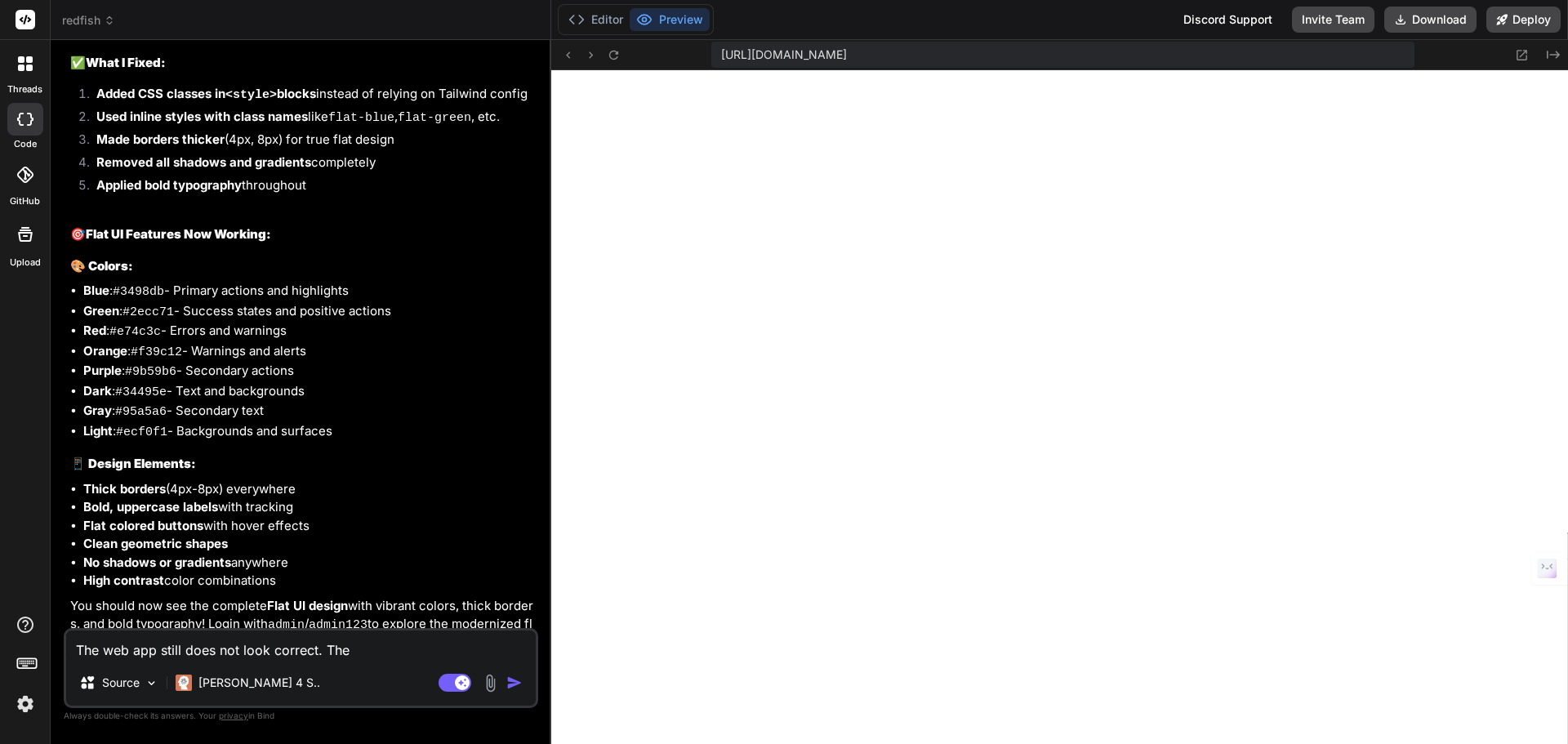
type textarea "x"
type textarea "The web app still does not look correct. There"
type textarea "x"
type textarea "The web app still does not look correct. There"
type textarea "x"
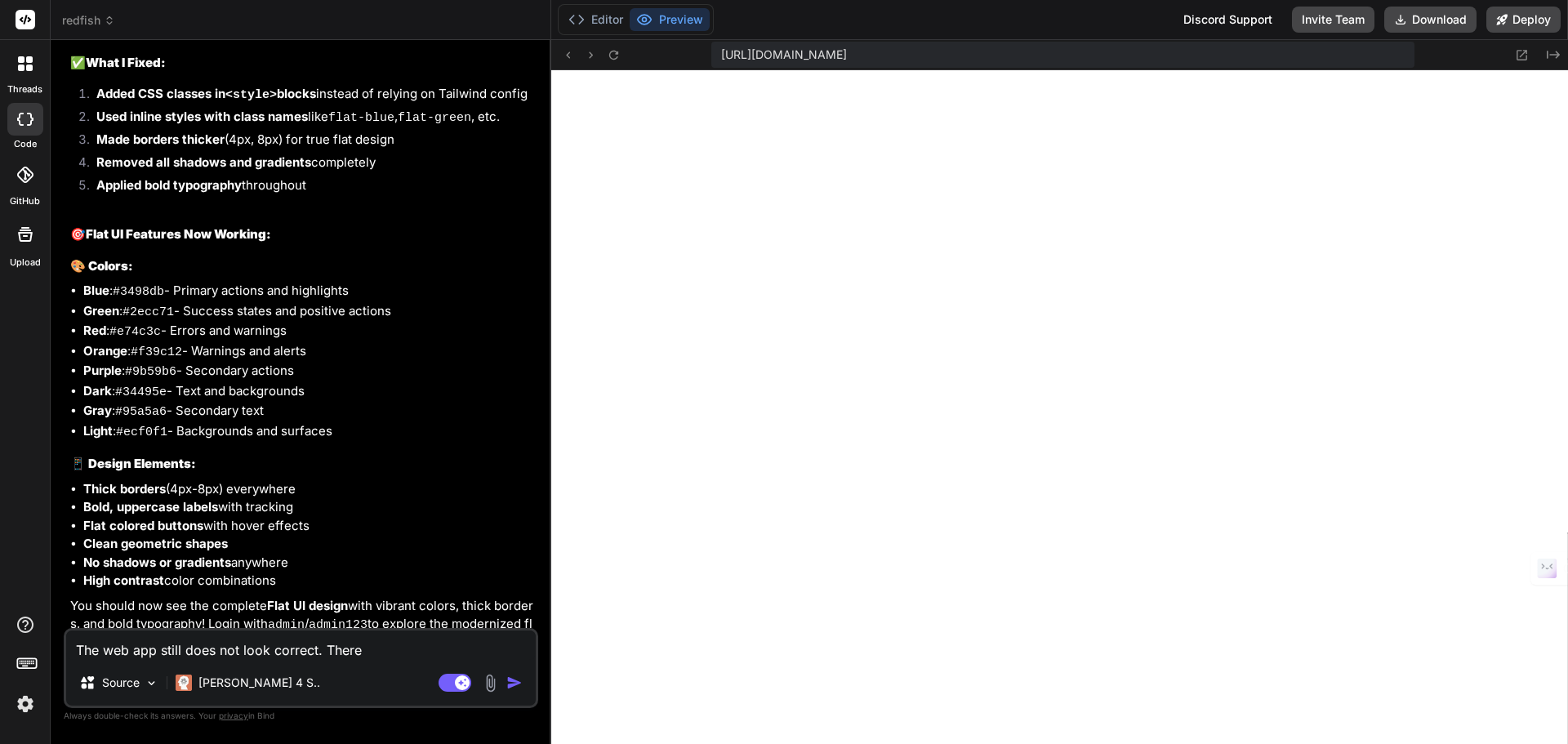
type textarea "The web app still does not look correct. There i"
type textarea "x"
type textarea "The web app still does not look correct. There is"
type textarea "x"
type textarea "The web app still does not look correct. There is"
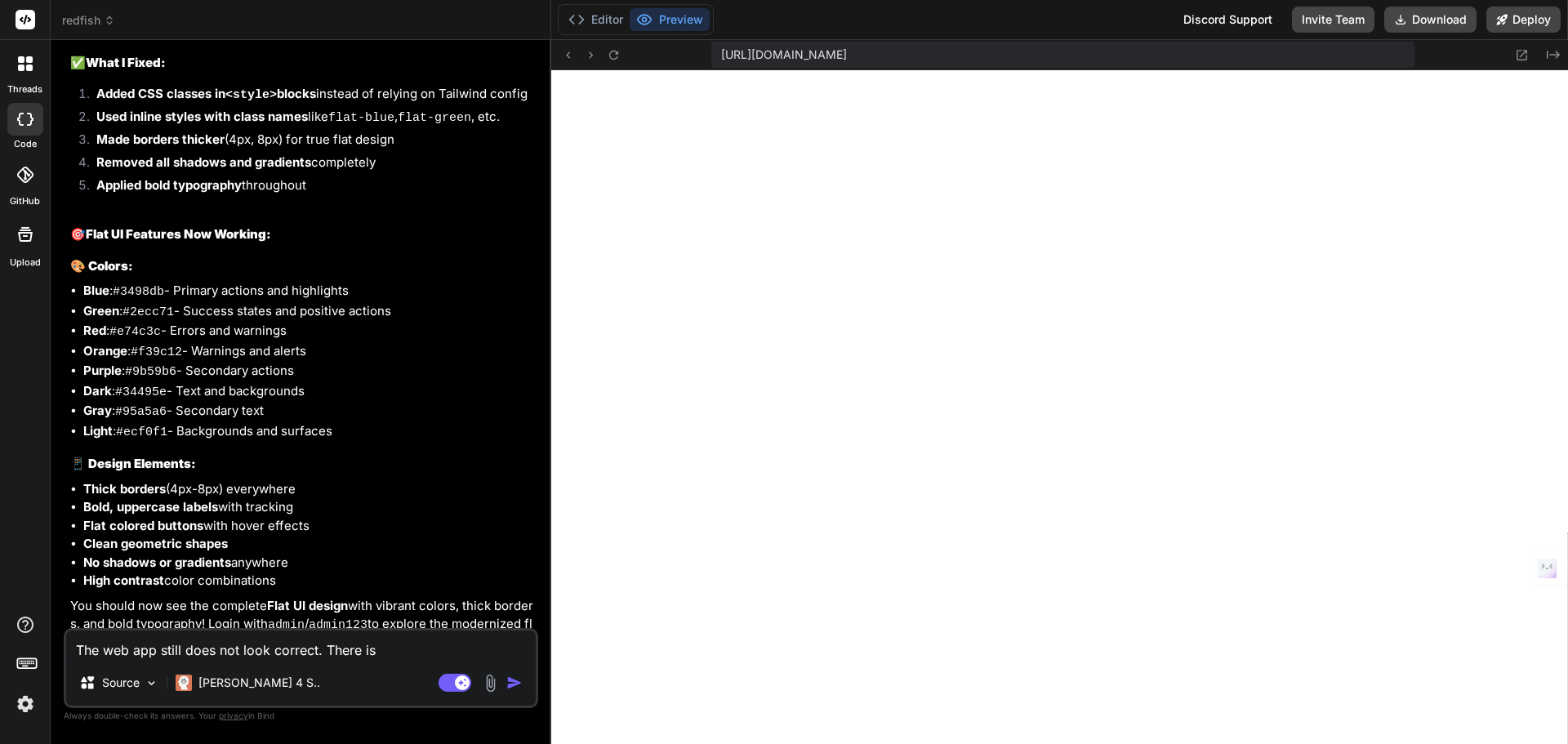
type textarea "x"
type textarea "The web app still does not look correct. There is n"
type textarea "x"
type textarea "The web app still does not look correct. There is no"
type textarea "x"
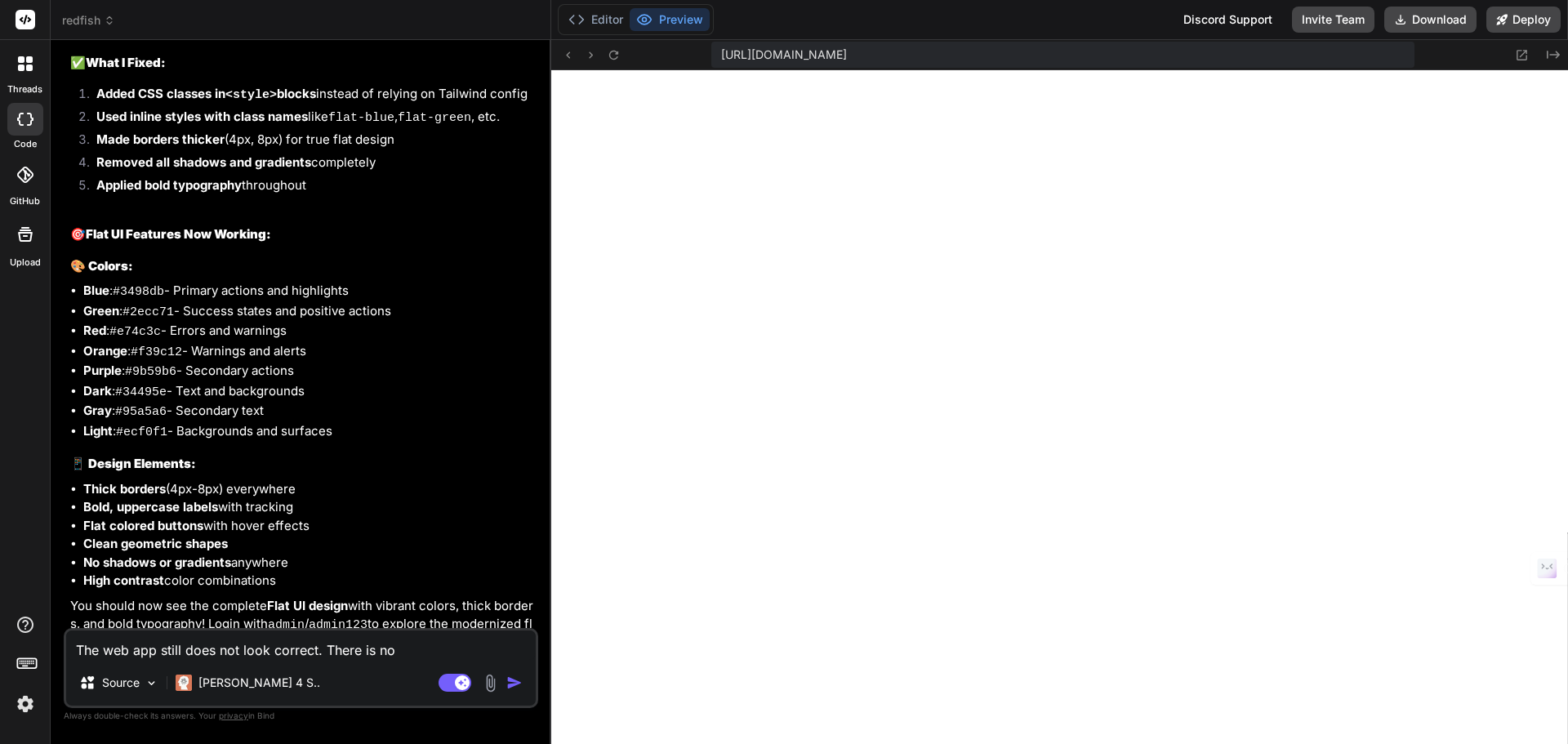
type textarea "The web app still does not look correct. There is no"
type textarea "x"
type textarea "The web app still does not look correct. There is no c"
type textarea "x"
type textarea "The web app still does not look correct. There is no ce"
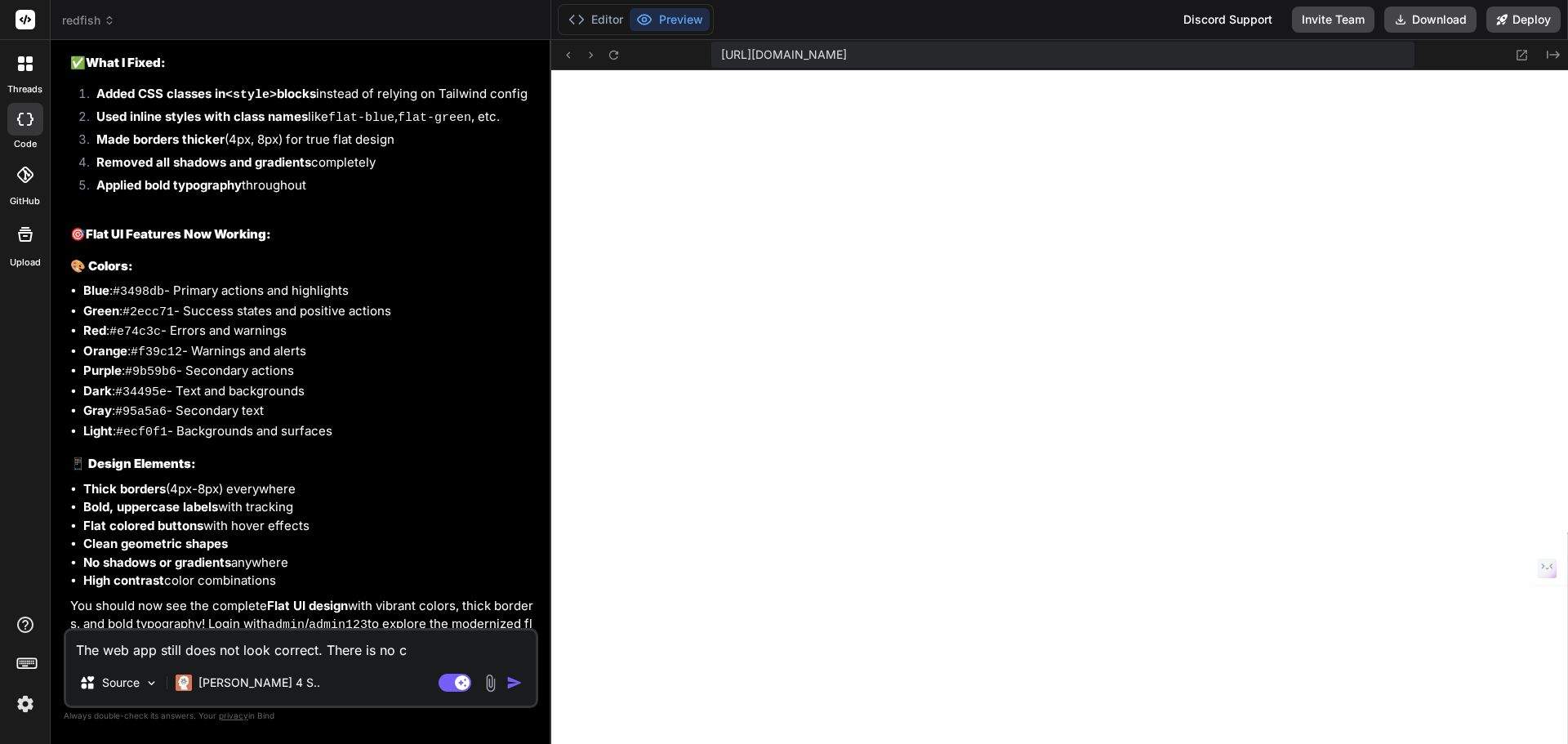
type textarea "x"
type textarea "The web app still does not look correct. There is no cen"
type textarea "x"
type textarea "The web app still does not look correct. There is no cent"
type textarea "x"
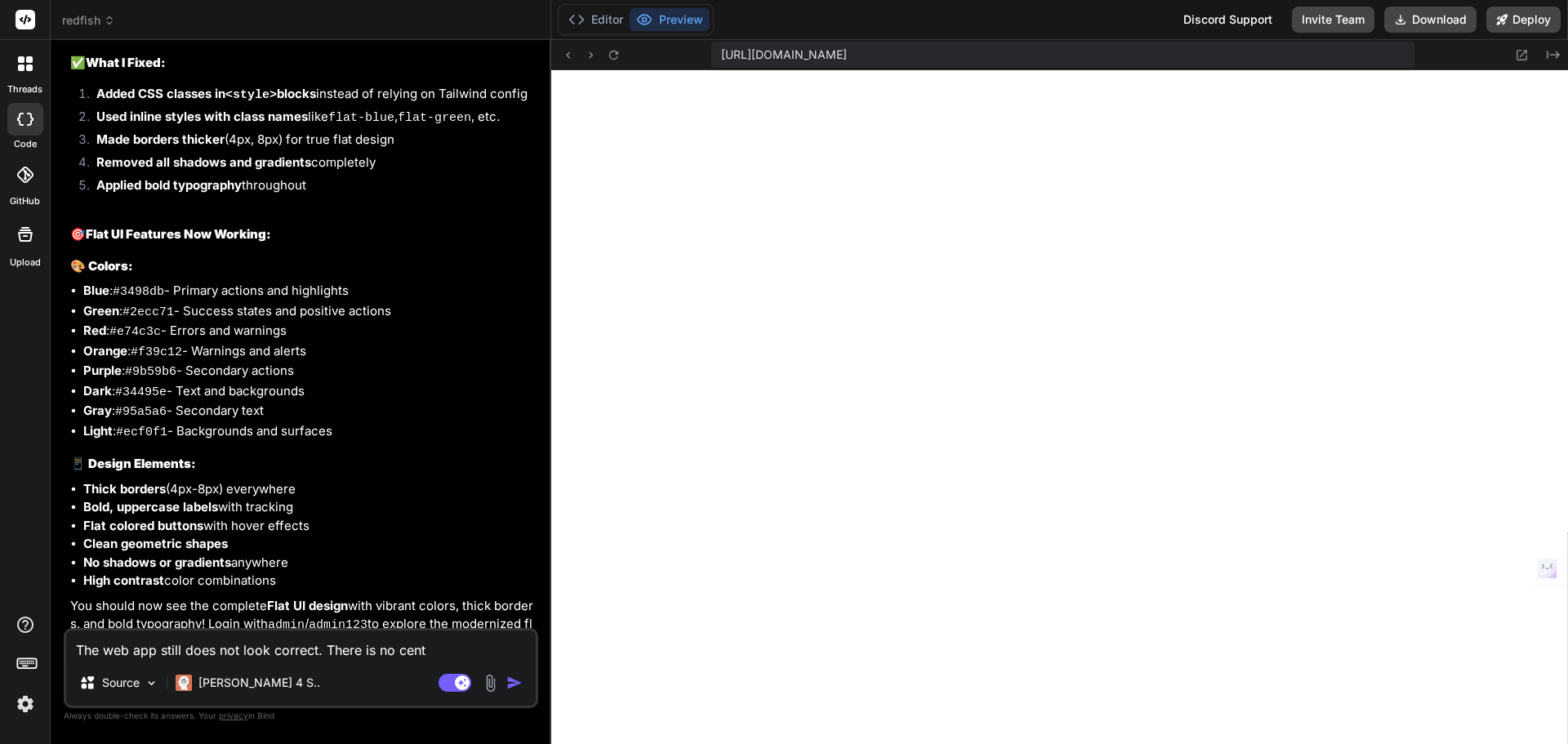
type textarea "The web app still does not look correct. There is no cente"
type textarea "x"
type textarea "The web app still does not look correct. There is no center"
type textarea "x"
type textarea "The web app still does not look correct. There is no centeri"
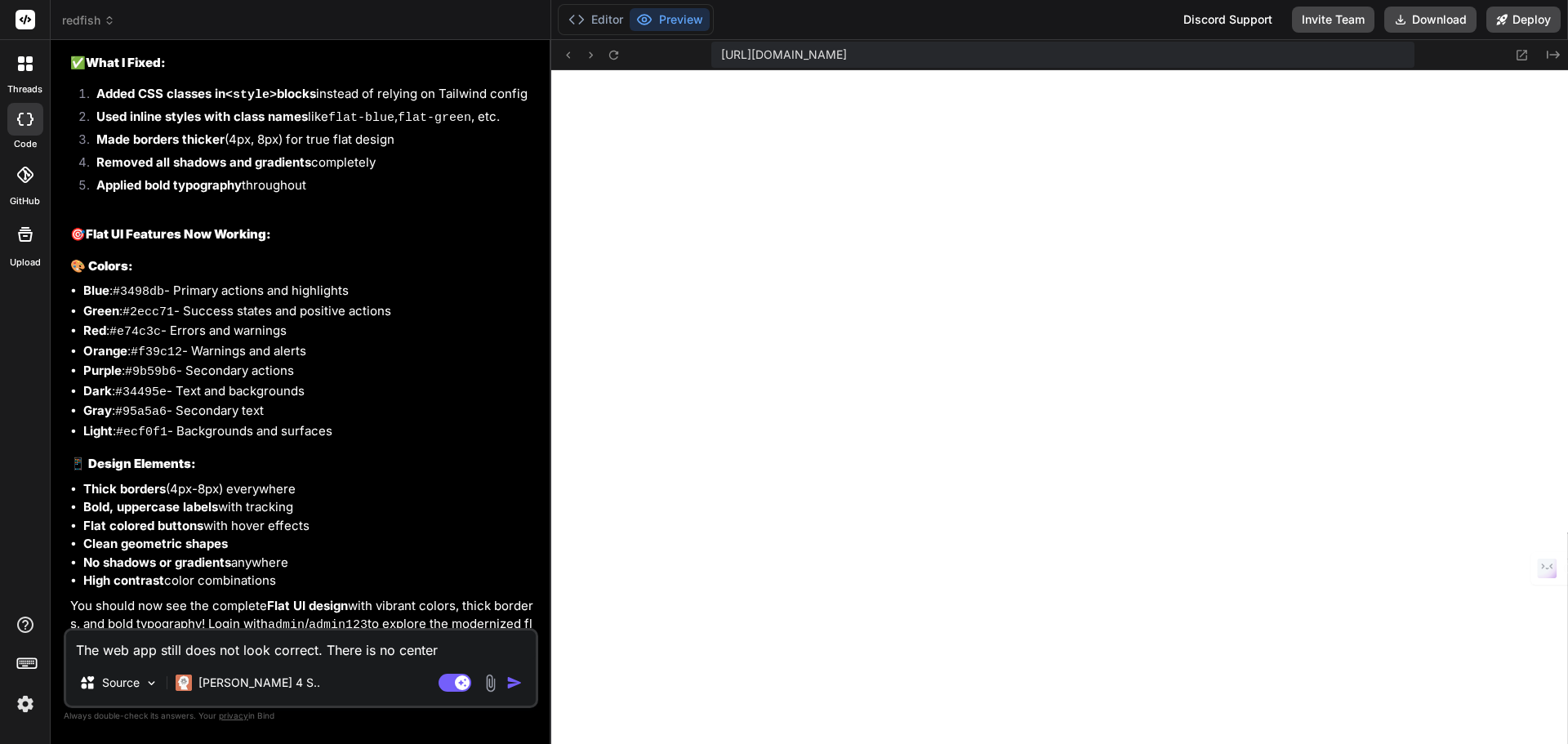
type textarea "x"
type textarea "The web app still does not look correct. There is no centeria"
type textarea "x"
type textarea "The web app still does not look correct. There is no centeriat"
type textarea "x"
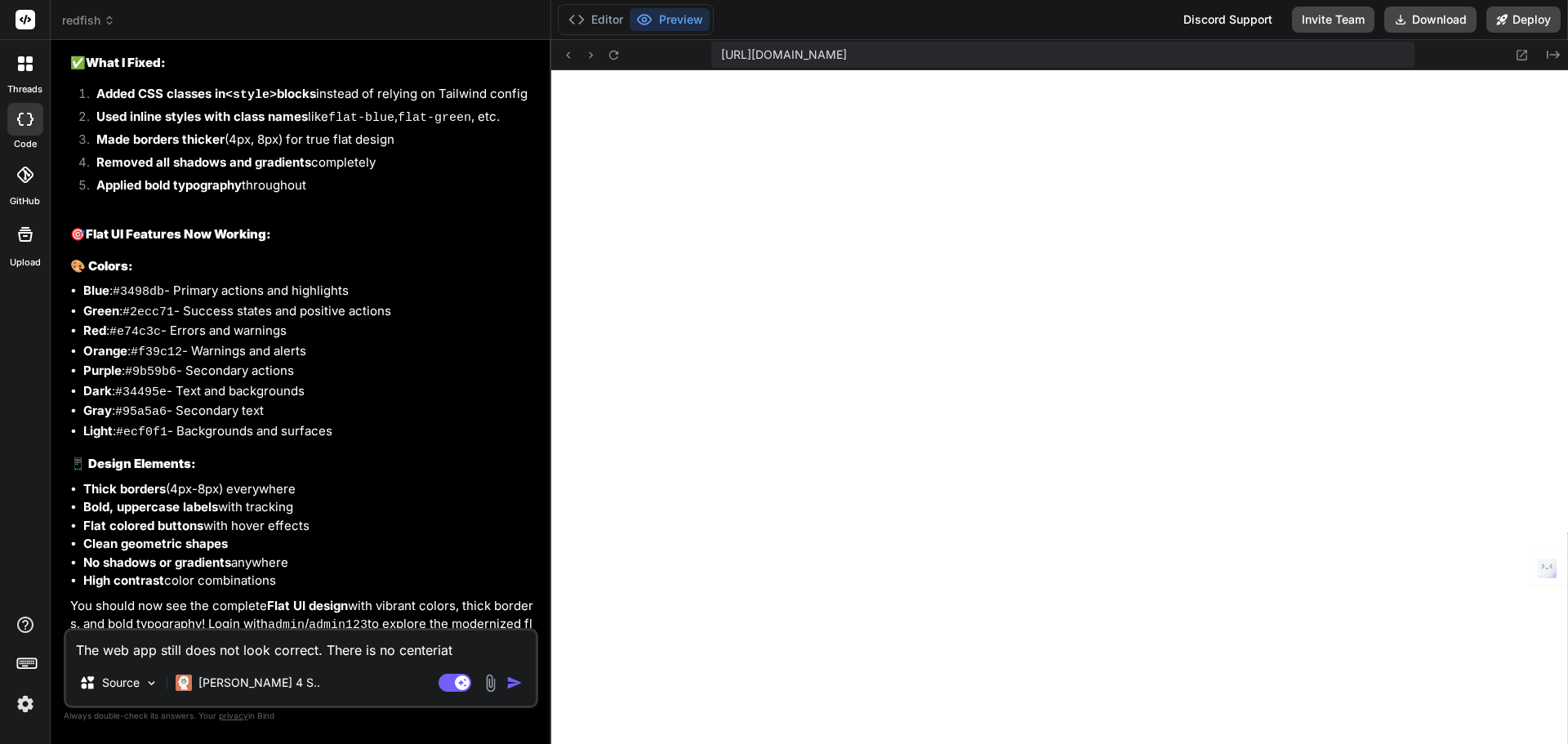
type textarea "The web app still does not look correct. There is no centeriati"
type textarea "x"
type textarea "The web app still does not look correct. There is no centeriatio"
type textarea "x"
type textarea "The web app still does not look correct. There is no centeriation"
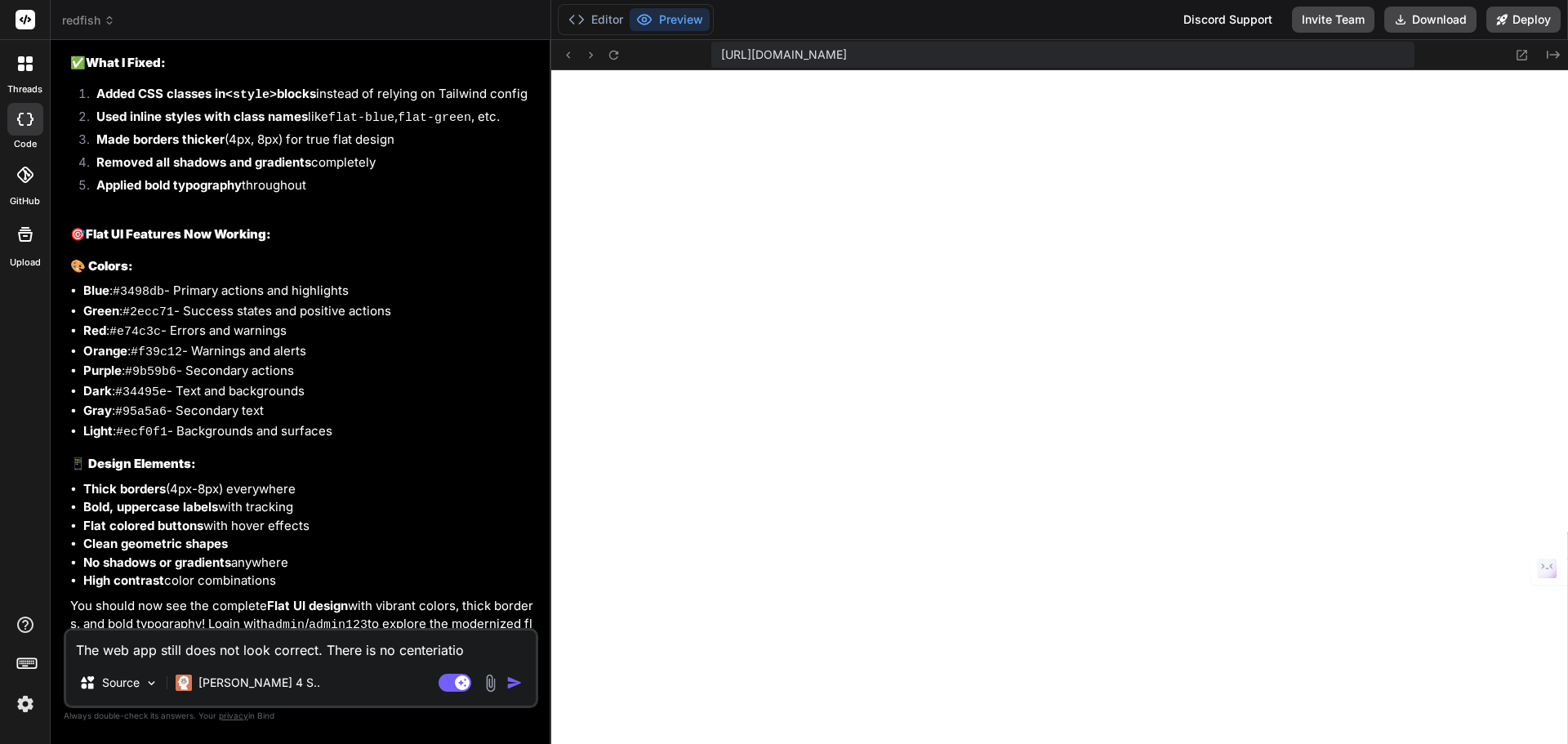
type textarea "x"
type textarea "The web app still does not look correct. There is no centeriatio"
type textarea "x"
type textarea "The web app still does not look correct. There is no centeriati"
type textarea "x"
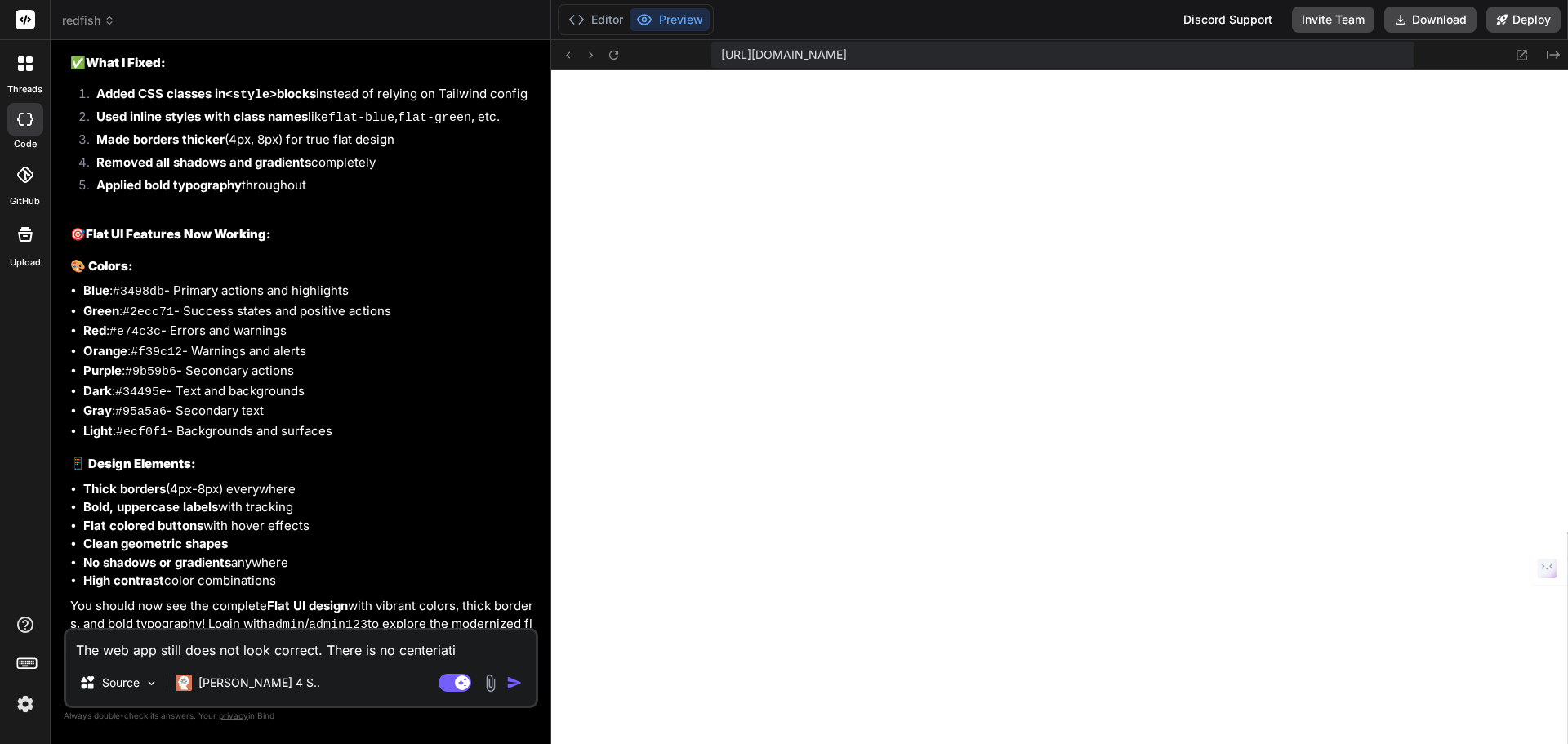
type textarea "The web app still does not look correct. There is no centeriat"
type textarea "x"
type textarea "The web app still does not look correct. There is no centeria"
type textarea "x"
type textarea "The web app still does not look correct. There is no centeri"
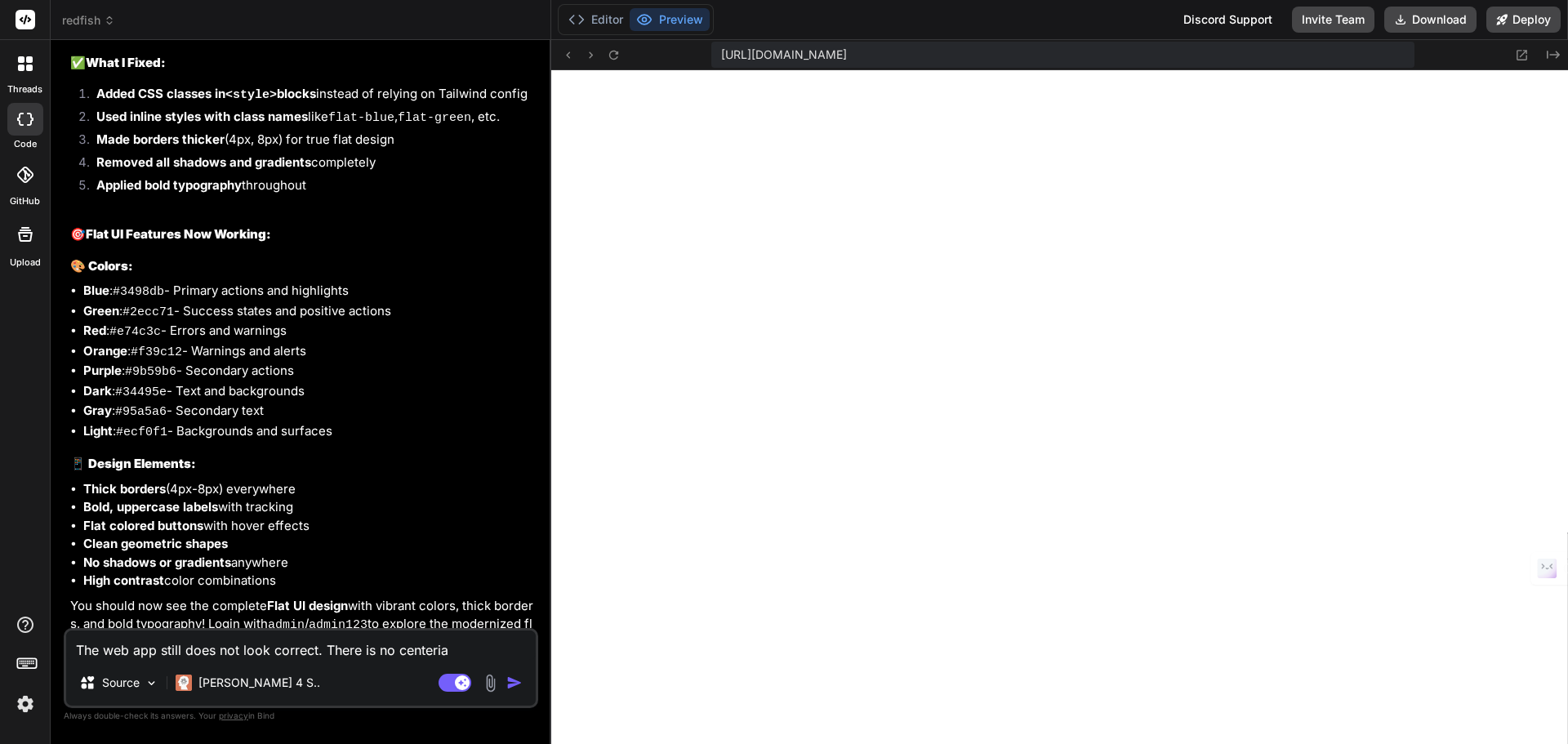
type textarea "x"
type textarea "The web app still does not look correct. There is no center"
type textarea "x"
type textarea "The web app still does not look correct. There is no cente"
type textarea "x"
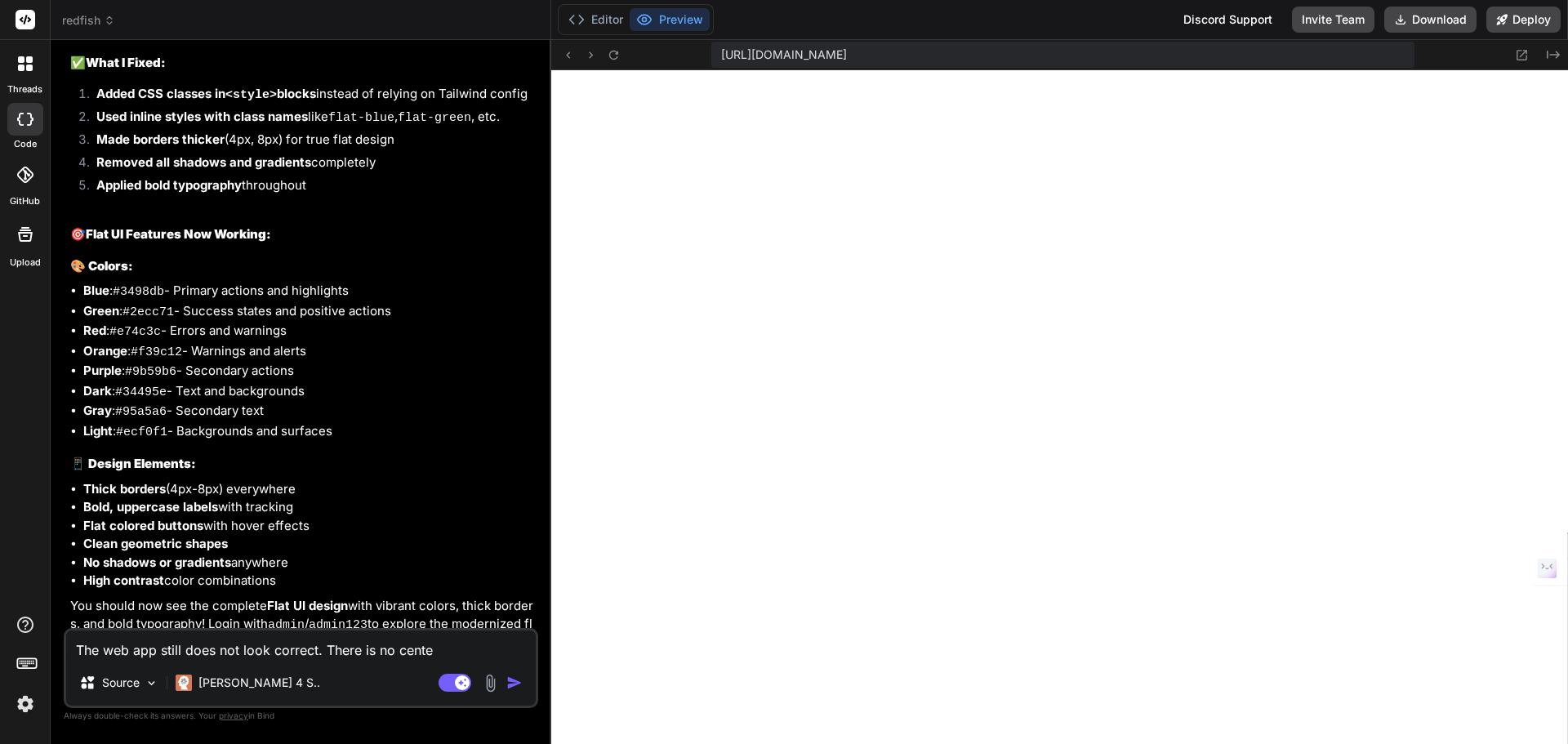
type textarea "The web app still does not look correct. There is no cent"
type textarea "x"
type textarea "The web app still does not look correct. There is no cen"
type textarea "x"
type textarea "The web app still does not look correct. There is no ce"
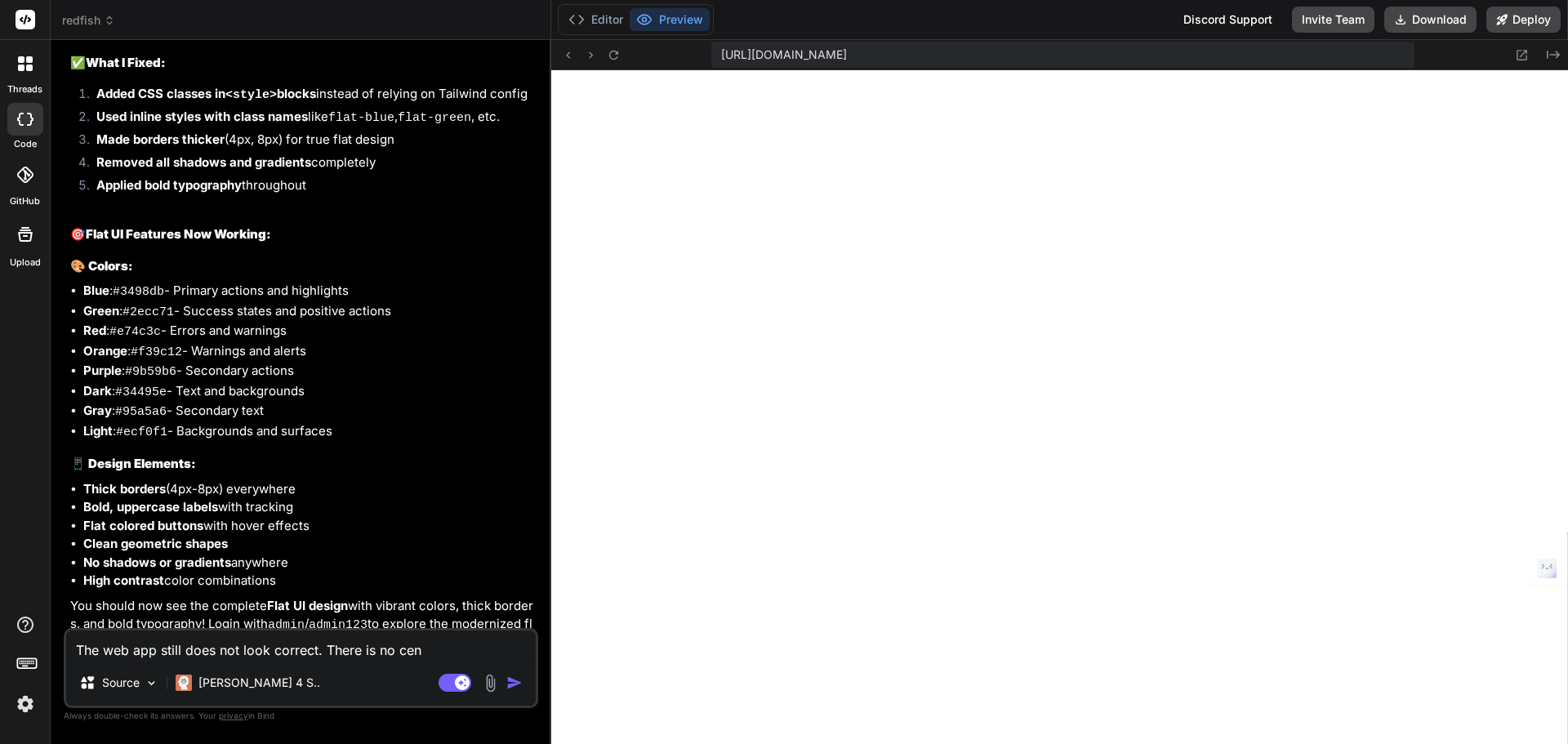
type textarea "x"
type textarea "The web app still does not look correct. There is no c"
type textarea "x"
type textarea "The web app still does not look correct. There is no"
type textarea "x"
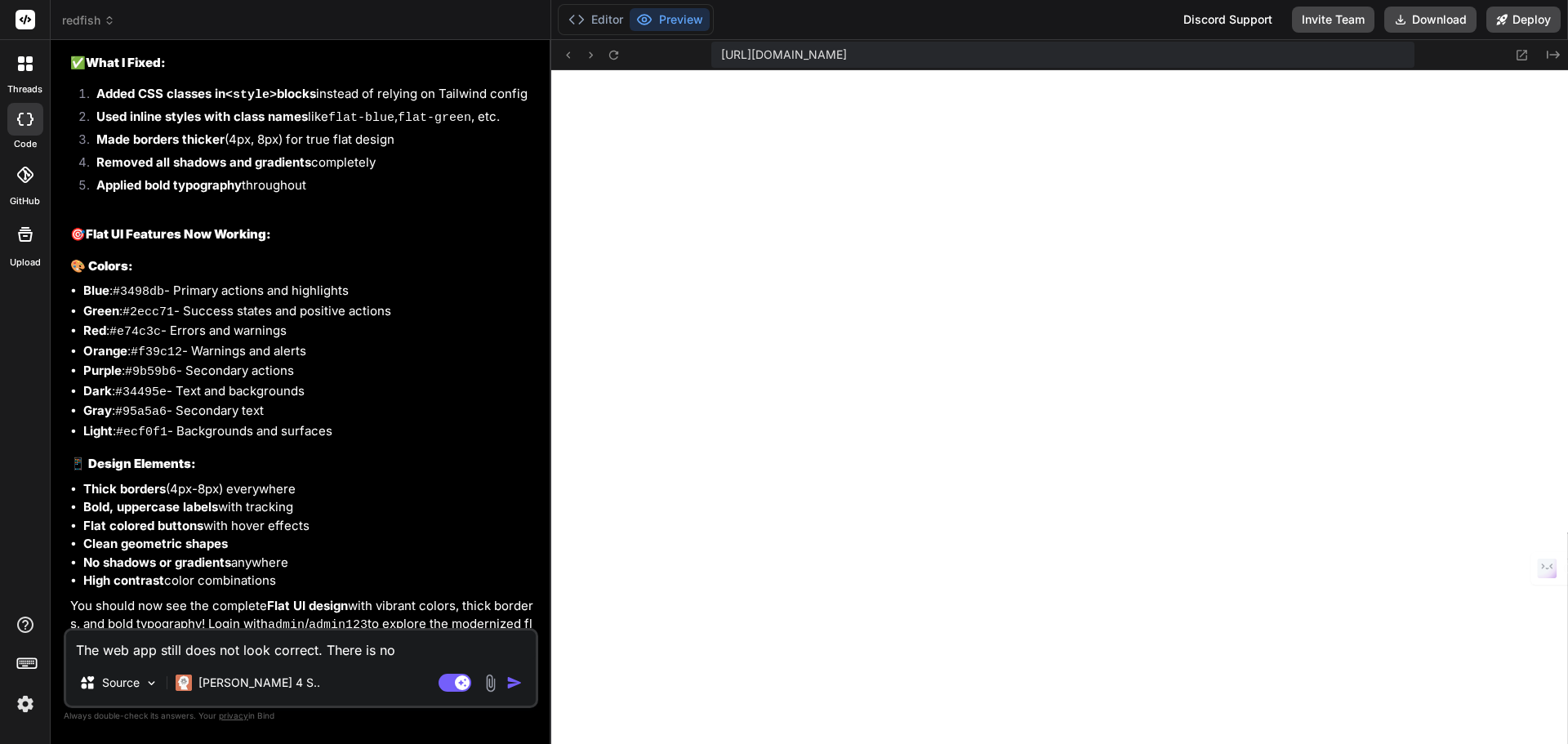
type textarea "The web app still does not look correct. There is no"
type textarea "x"
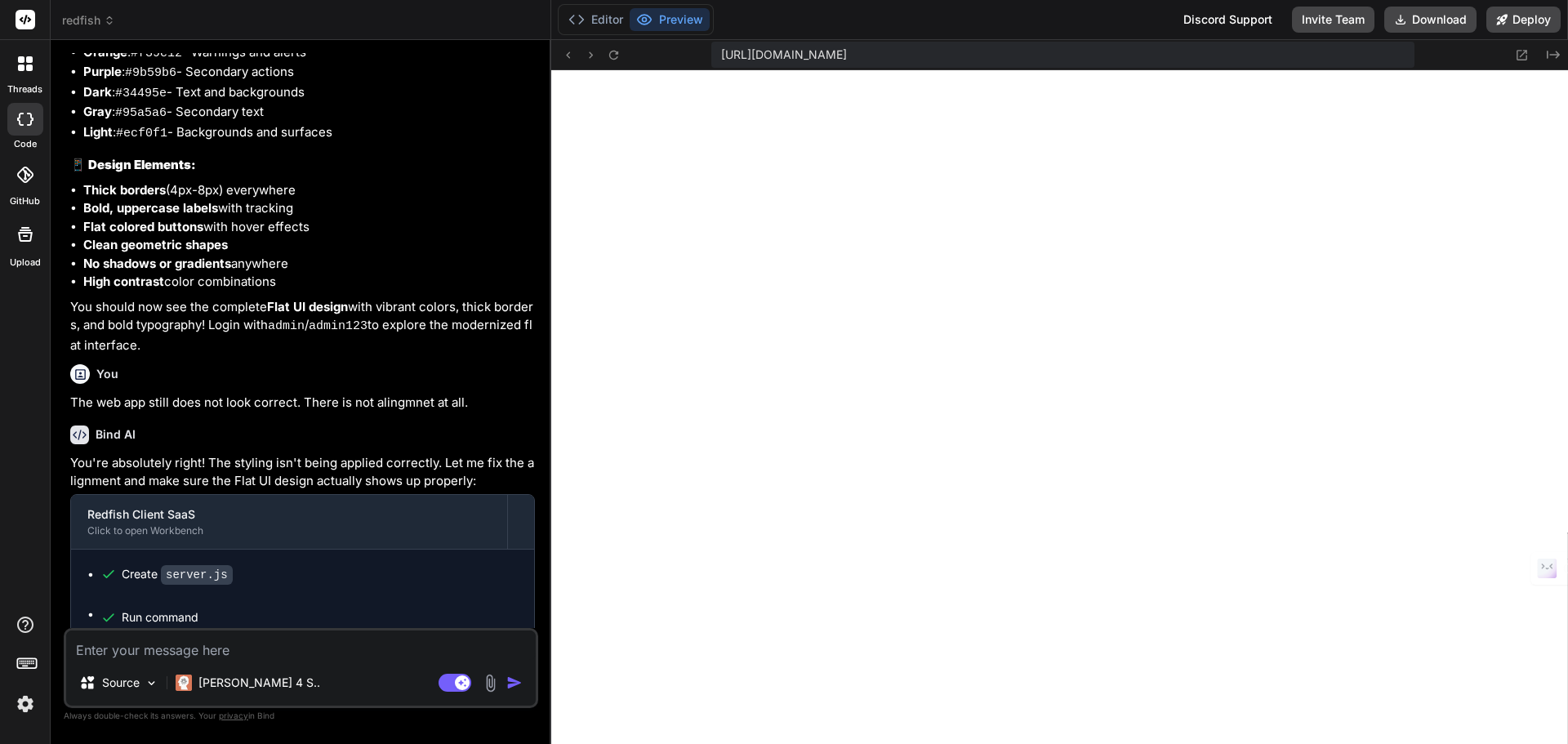
scroll to position [2218, 0]
click at [608, 54] on icon at bounding box center [614, 55] width 14 height 14
click at [106, 647] on textarea at bounding box center [301, 645] width 470 height 30
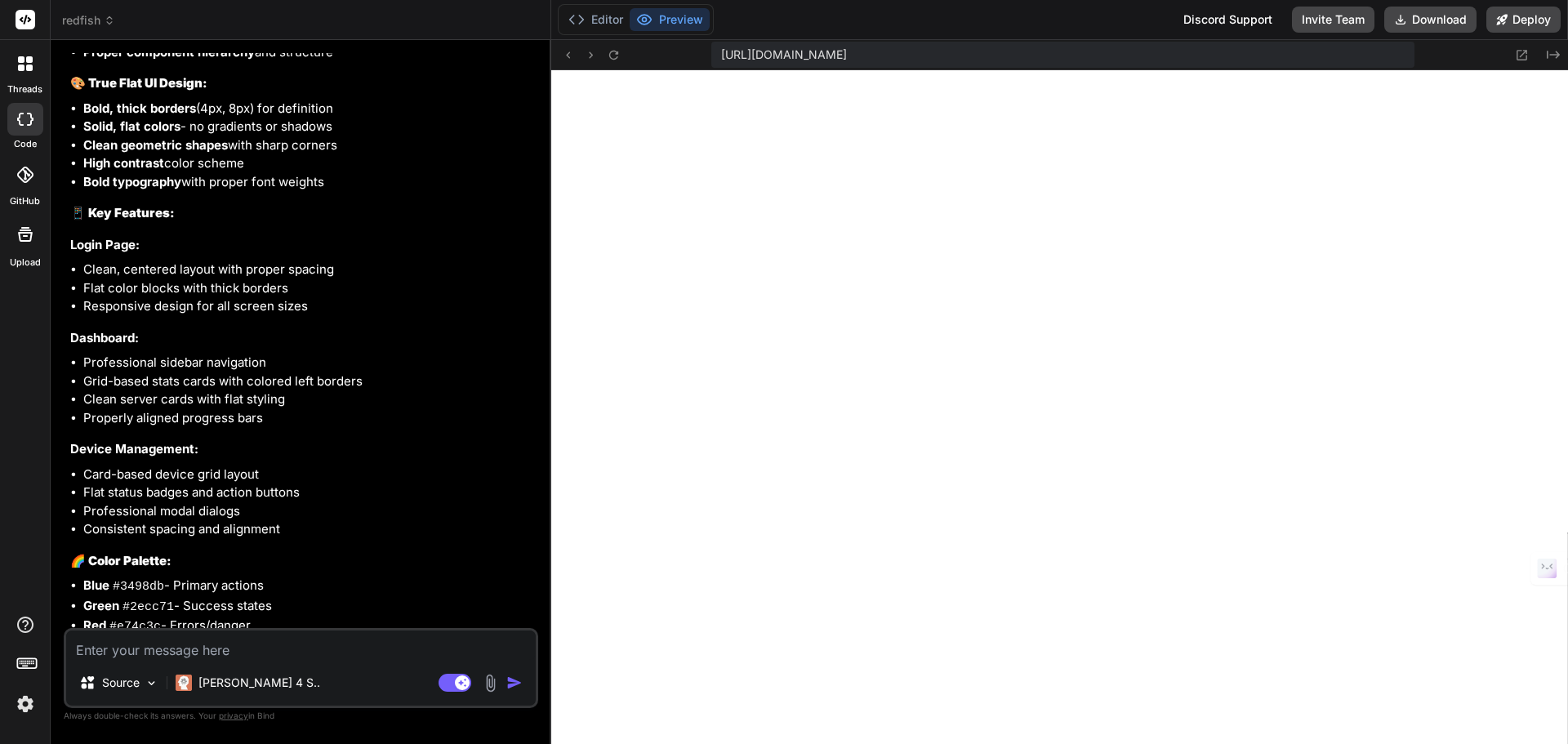
scroll to position [7771, 0]
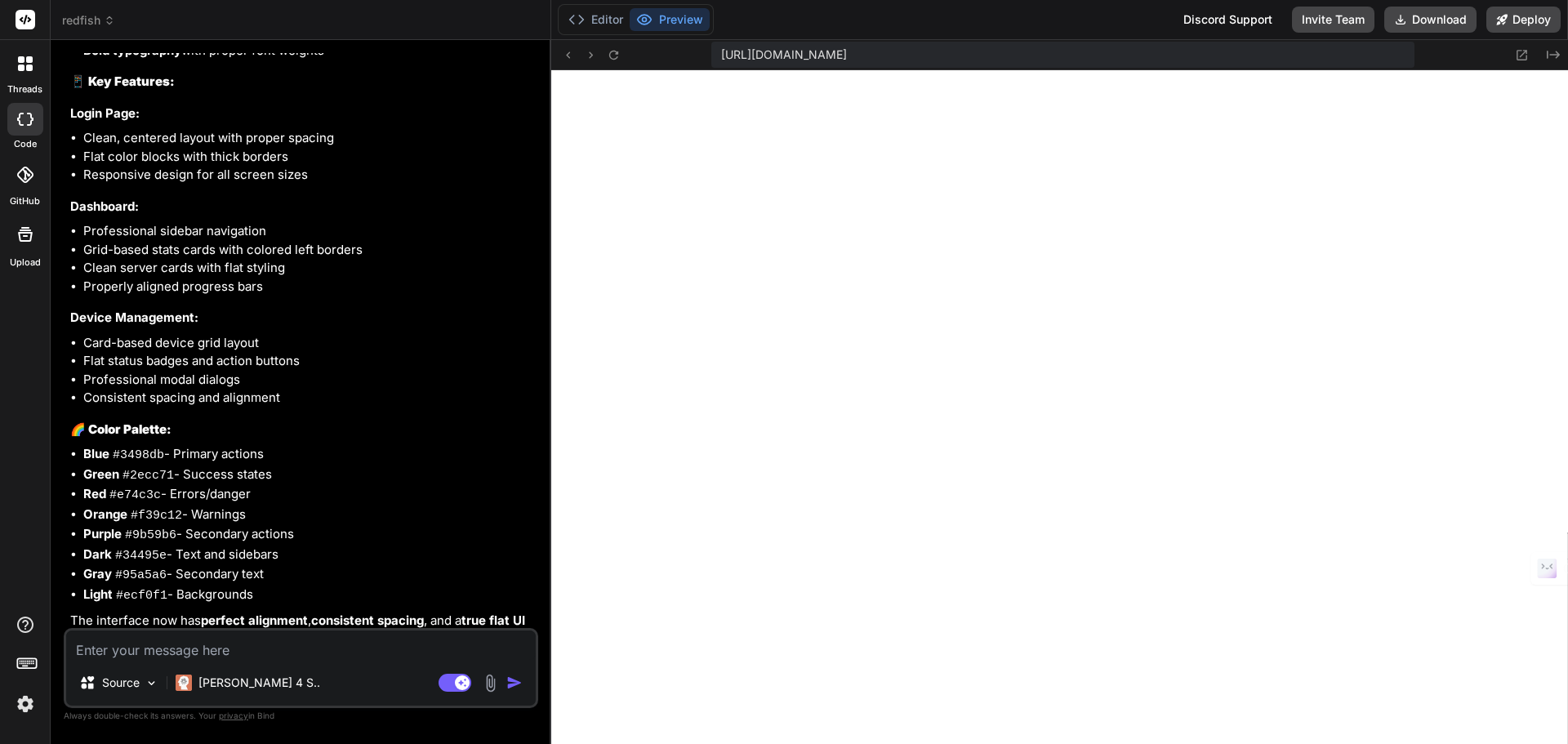
click at [142, 647] on textarea at bounding box center [301, 645] width 470 height 30
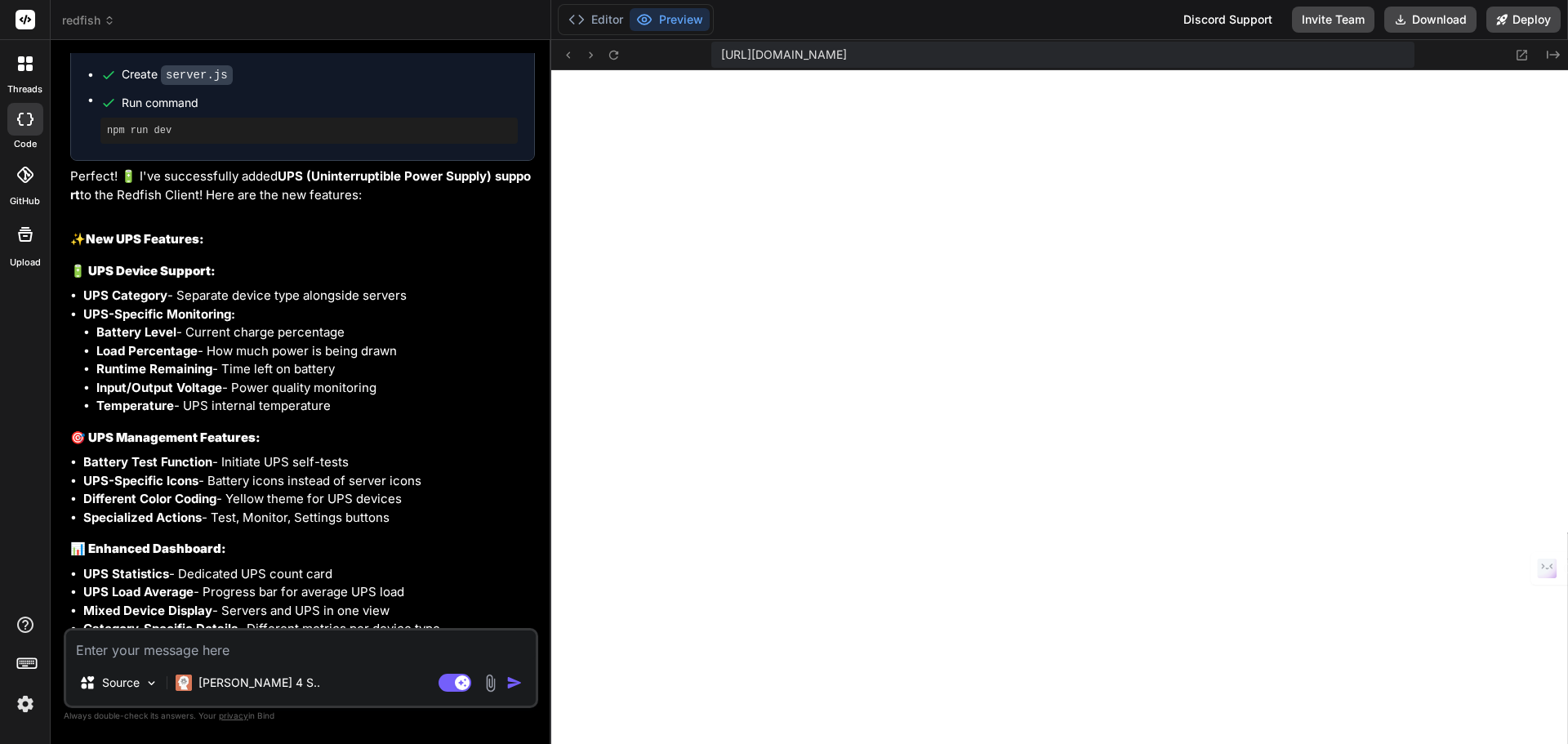
scroll to position [9030, 0]
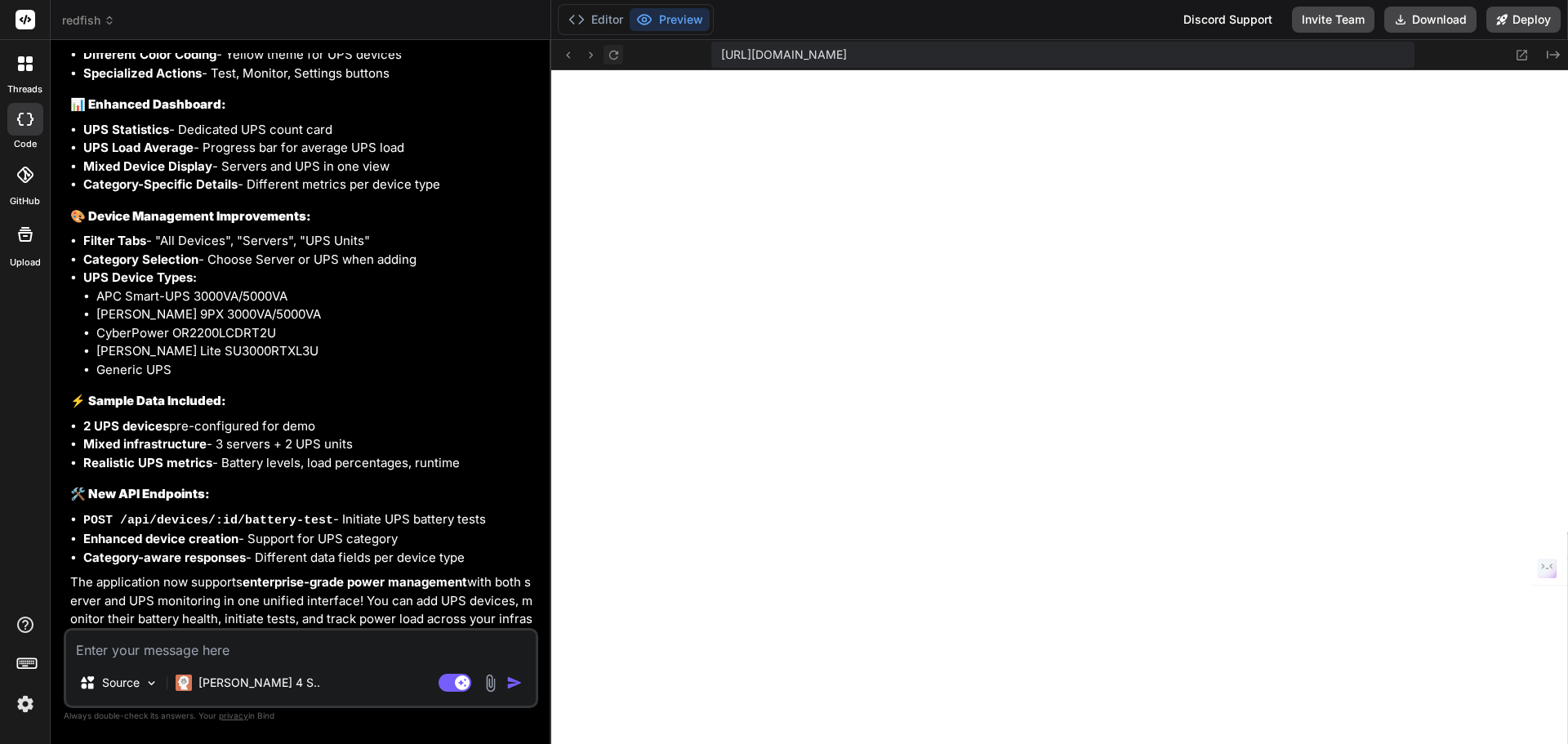
click at [615, 54] on icon at bounding box center [614, 55] width 14 height 14
click at [245, 649] on textarea at bounding box center [301, 645] width 470 height 30
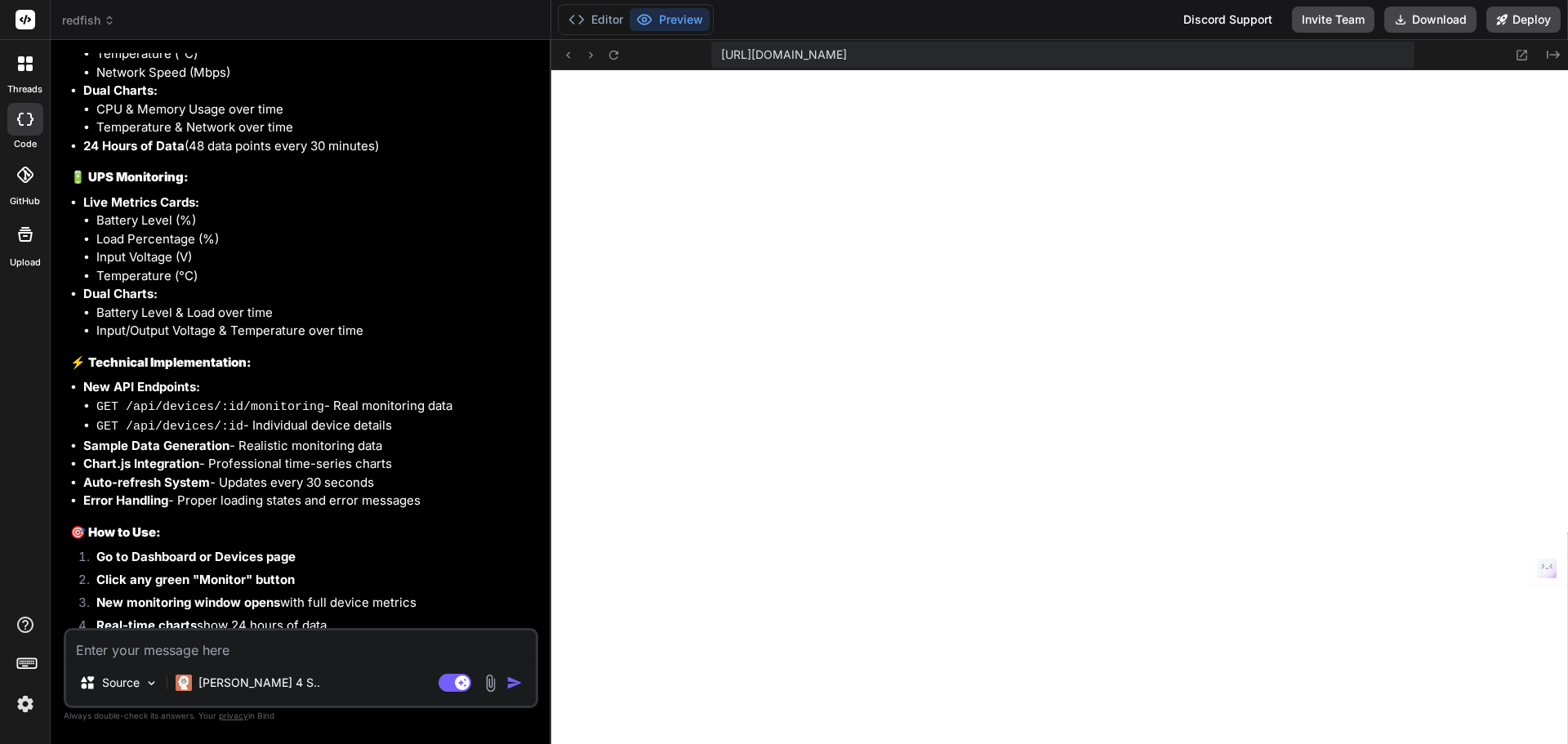
scroll to position [10516, 0]
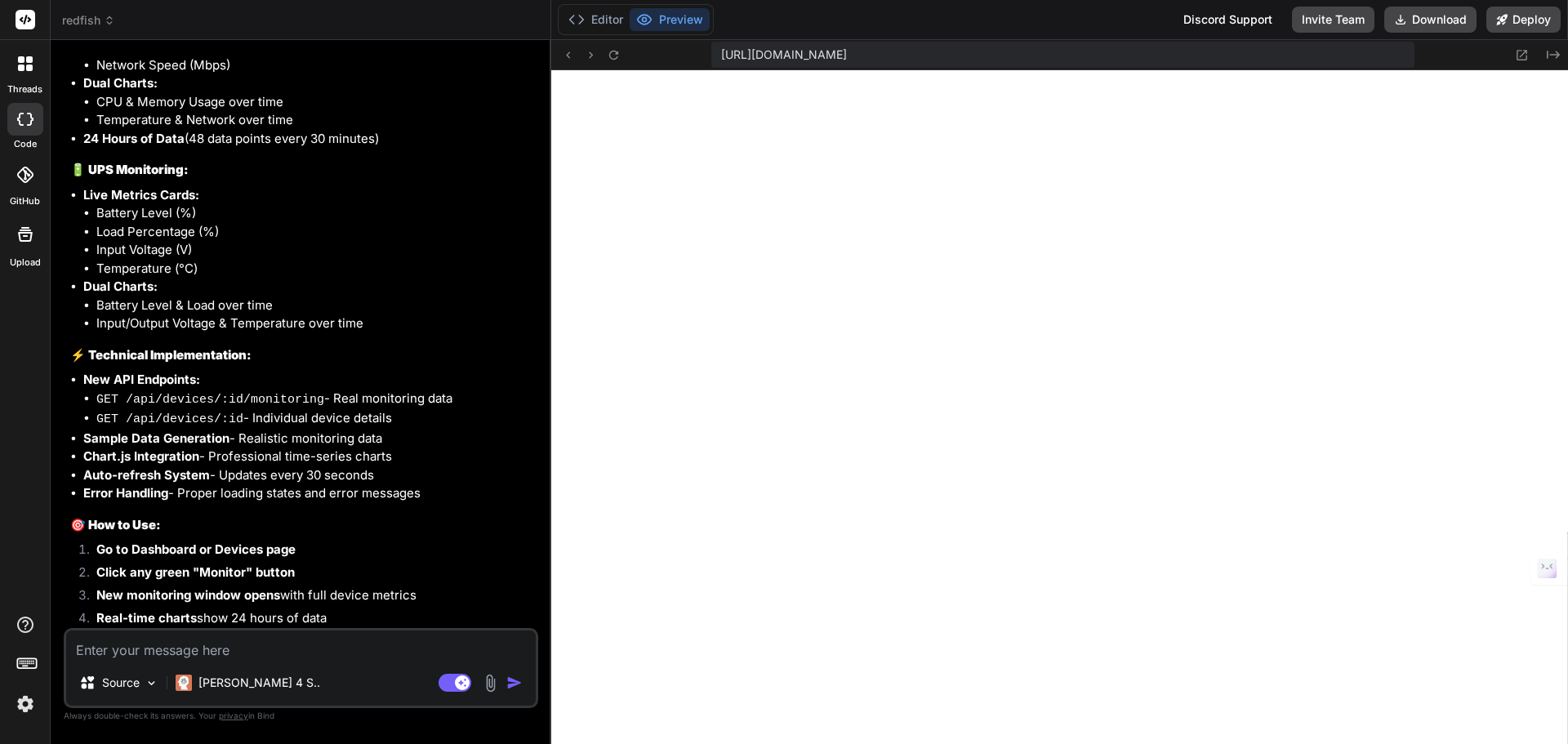
click at [247, 638] on textarea at bounding box center [301, 645] width 470 height 30
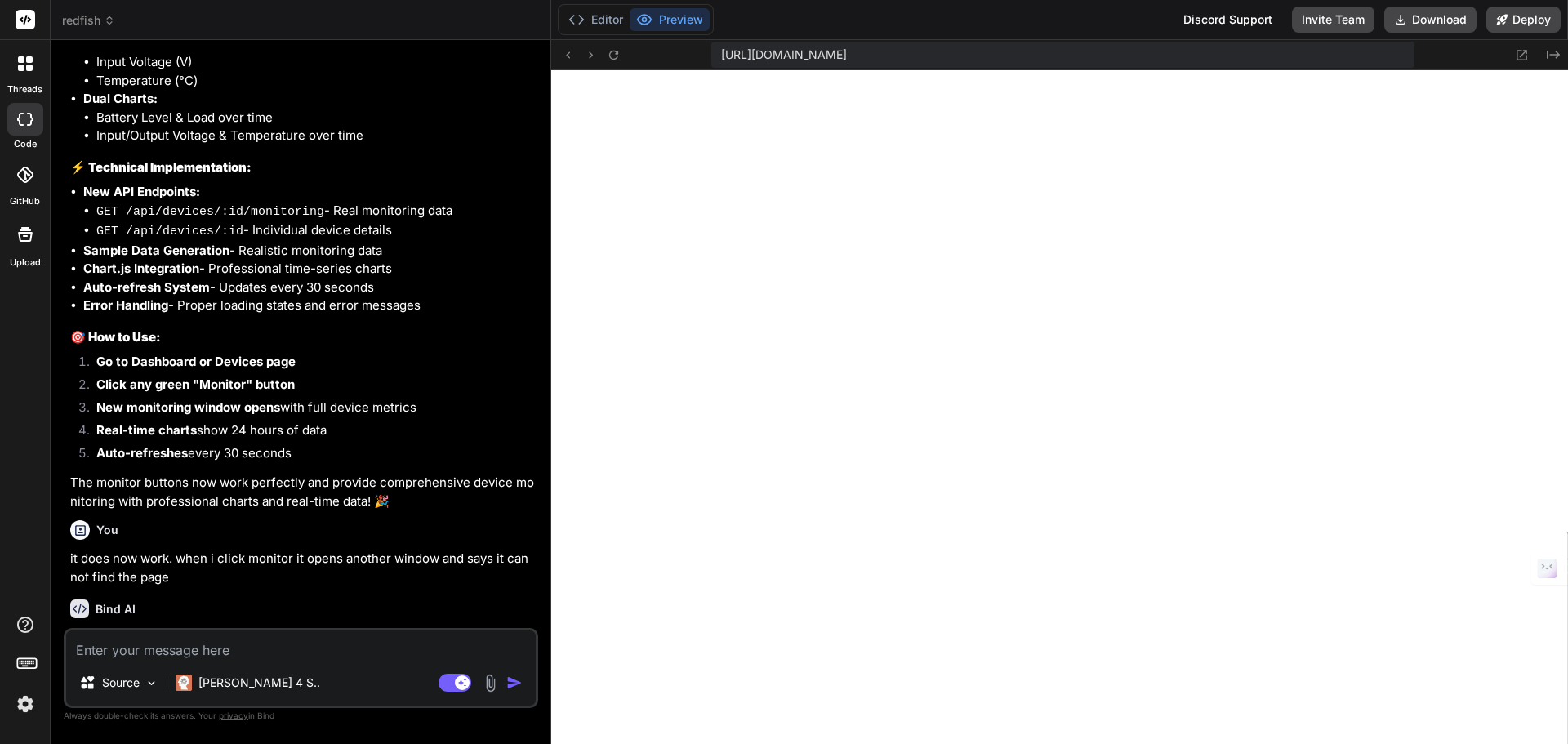
scroll to position [2946, 0]
click at [610, 57] on icon at bounding box center [612, 53] width 9 height 9
click at [615, 58] on icon at bounding box center [612, 53] width 9 height 9
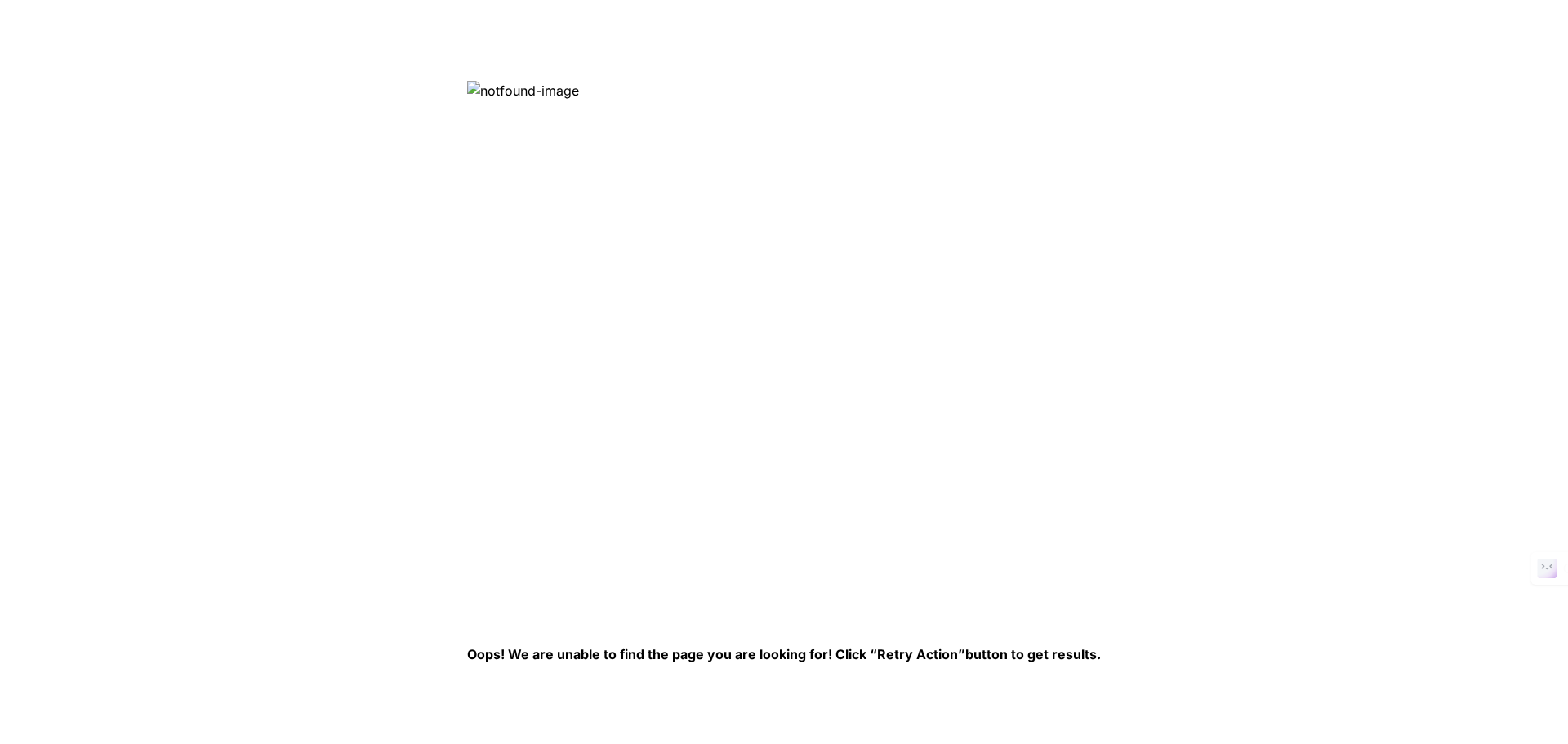
click at [558, 85] on img at bounding box center [733, 346] width 531 height 531
click at [500, 94] on img at bounding box center [733, 346] width 531 height 531
click at [559, 96] on img at bounding box center [733, 346] width 531 height 531
click at [498, 88] on img at bounding box center [733, 346] width 531 height 531
